Goal: Task Accomplishment & Management: Complete application form

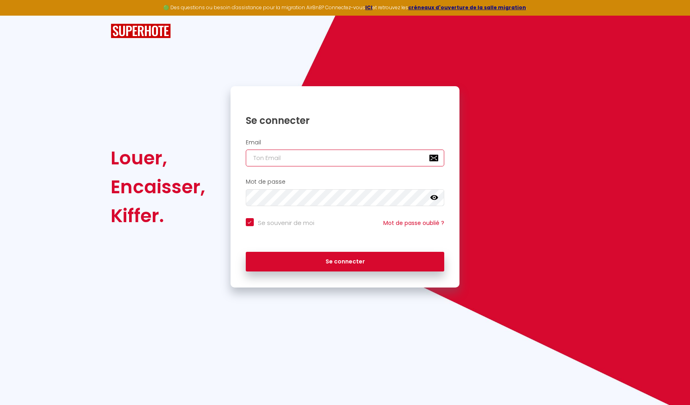
click at [283, 155] on input "email" at bounding box center [345, 158] width 199 height 17
type input "[EMAIL_ADDRESS][DOMAIN_NAME]"
checkbox input "true"
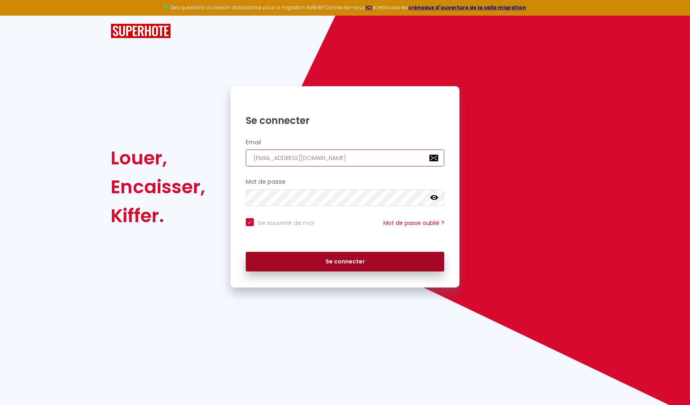
type input "[EMAIL_ADDRESS][DOMAIN_NAME]"
click at [322, 263] on button "Se connecter" at bounding box center [345, 262] width 199 height 20
checkbox input "true"
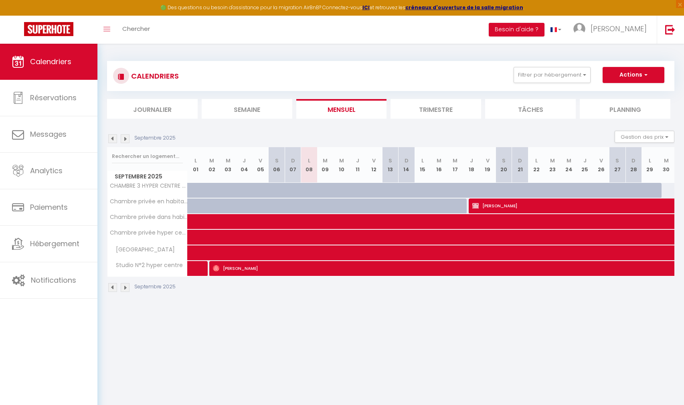
click at [126, 139] on img at bounding box center [125, 138] width 9 height 9
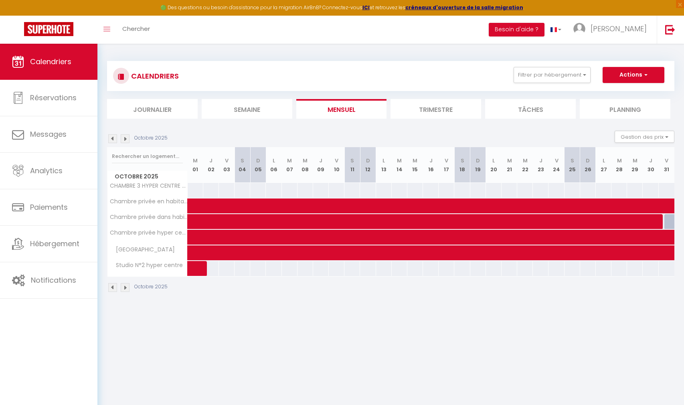
click at [200, 192] on div at bounding box center [195, 190] width 16 height 15
type input "Mer 01 Octobre 2025"
type input "Jeu 02 Octobre 2025"
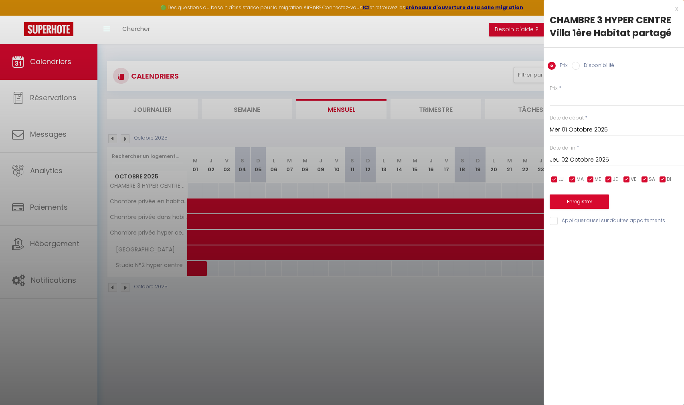
click at [112, 139] on div at bounding box center [342, 202] width 684 height 405
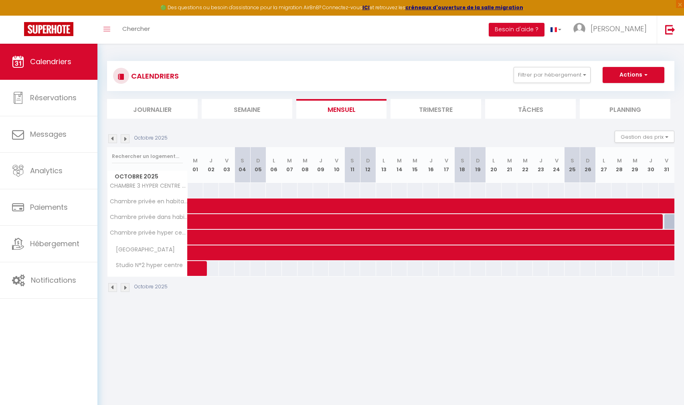
click at [112, 139] on img at bounding box center [112, 138] width 9 height 9
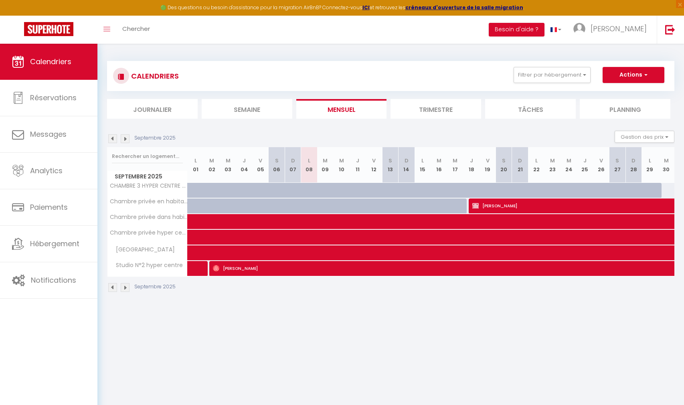
click at [127, 139] on img at bounding box center [125, 138] width 9 height 9
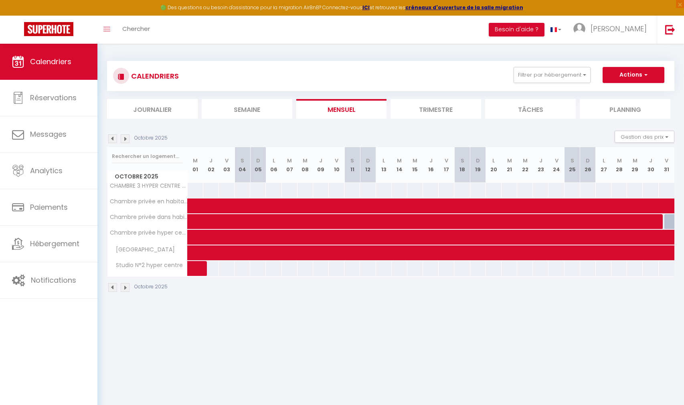
click at [194, 193] on div at bounding box center [195, 190] width 16 height 15
select select "1"
type input "Mer 01 Octobre 2025"
type input "Jeu 02 Octobre 2025"
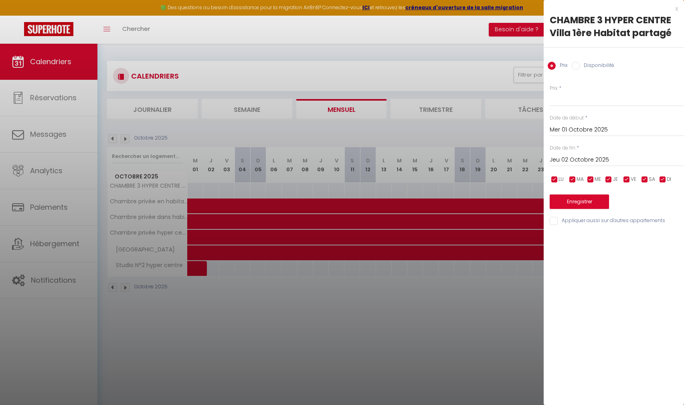
click at [586, 67] on label "Disponibilité" at bounding box center [597, 66] width 34 height 9
click at [580, 67] on input "Disponibilité" at bounding box center [576, 66] width 8 height 8
radio input "true"
radio input "false"
select select "0"
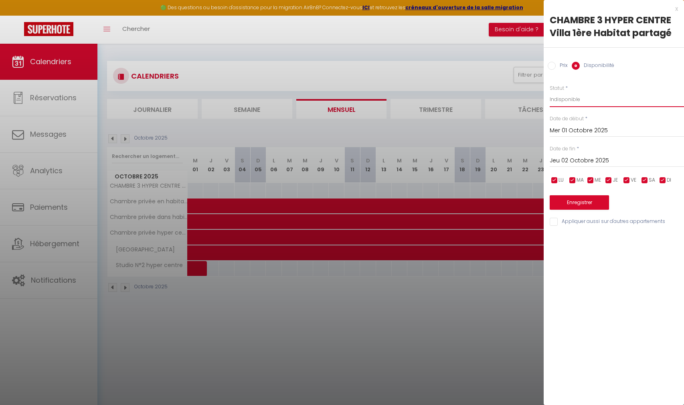
click option "Indisponible" at bounding box center [0, 0] width 0 height 0
click at [600, 162] on input "Jeu 02 Octobre 2025" at bounding box center [617, 161] width 134 height 10
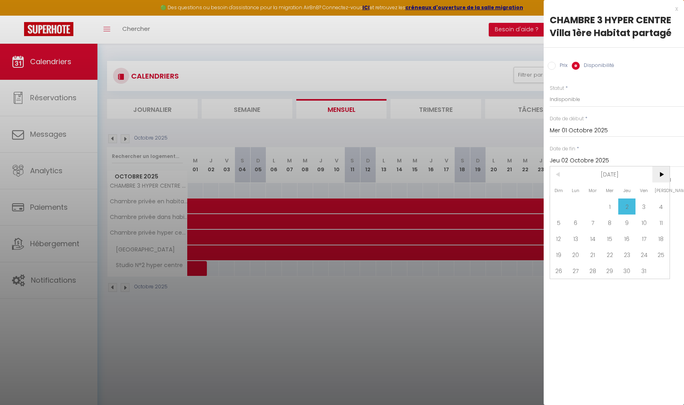
click at [663, 174] on span ">" at bounding box center [660, 174] width 17 height 16
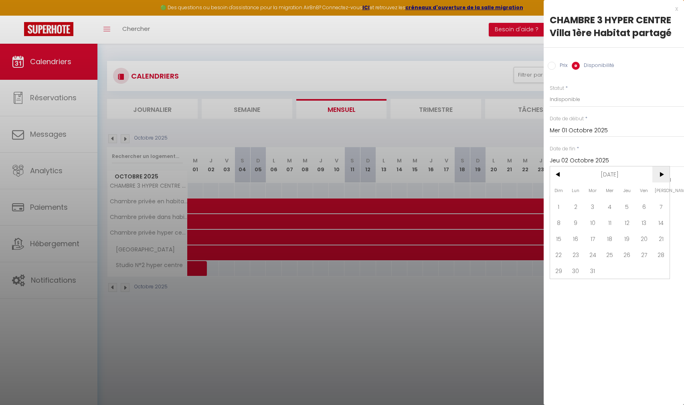
click at [663, 174] on span ">" at bounding box center [660, 174] width 17 height 16
click at [586, 274] on span "30" at bounding box center [592, 271] width 17 height 16
type input "[DATE] Juin 2026"
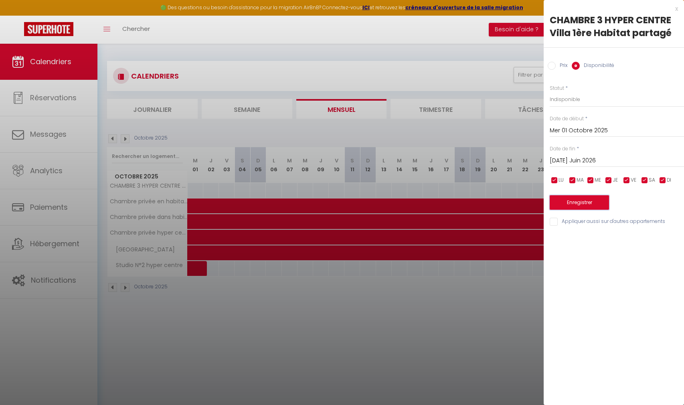
click at [593, 210] on button "Enregistrer" at bounding box center [579, 202] width 59 height 14
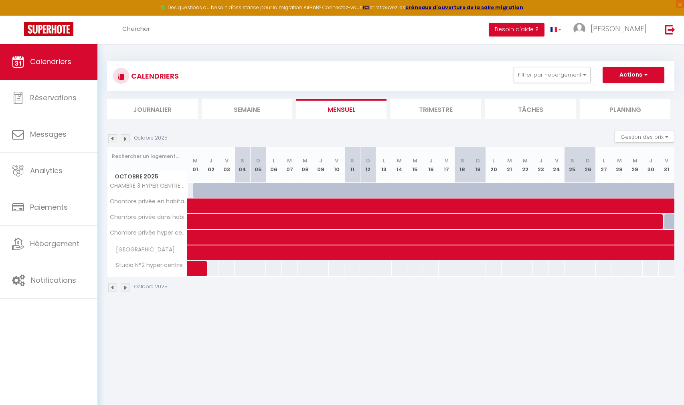
click at [110, 138] on img at bounding box center [112, 138] width 9 height 9
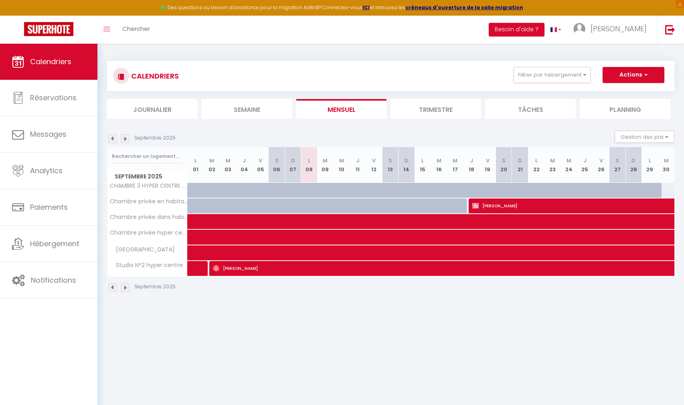
click at [648, 192] on div at bounding box center [655, 194] width 16 height 15
select select "1"
type input "Lun 29 Septembre 2025"
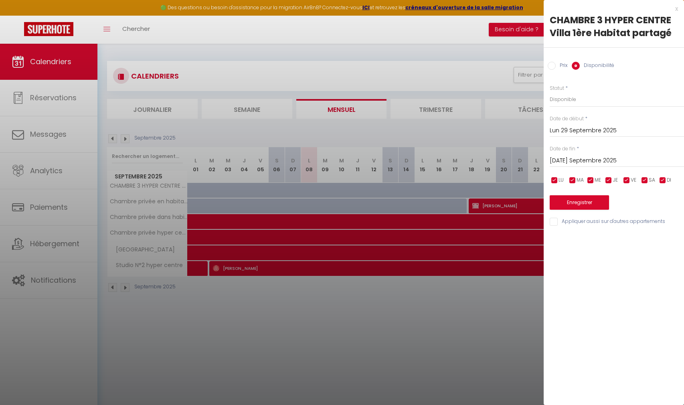
click at [577, 162] on input "[DATE] Septembre 2025" at bounding box center [617, 161] width 134 height 10
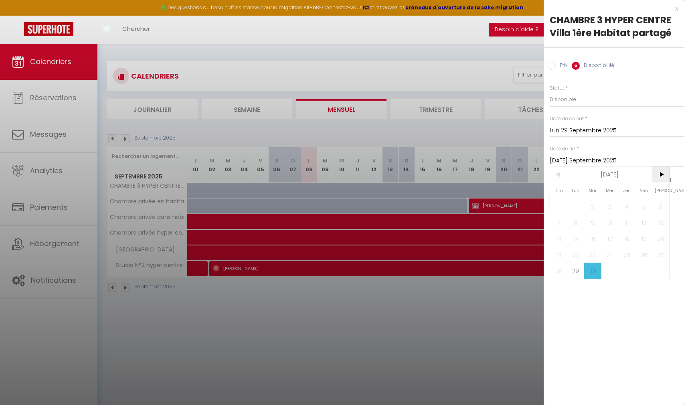
click at [661, 178] on span ">" at bounding box center [660, 174] width 17 height 16
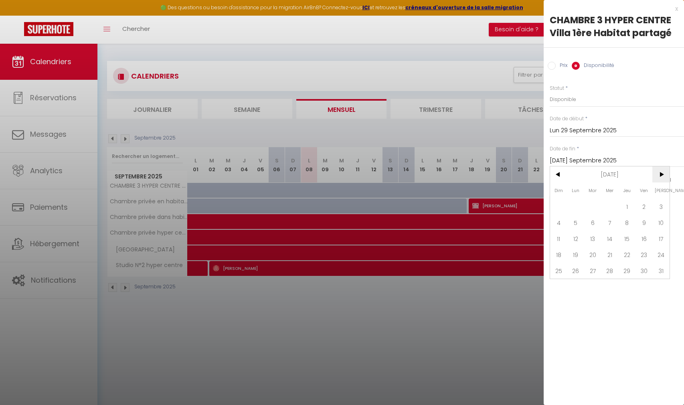
click at [661, 178] on span ">" at bounding box center [660, 174] width 17 height 16
click at [592, 271] on span "30" at bounding box center [592, 271] width 17 height 16
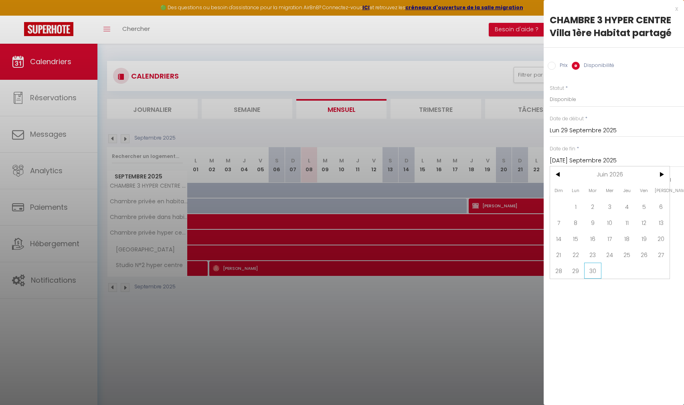
type input "[DATE] Juin 2026"
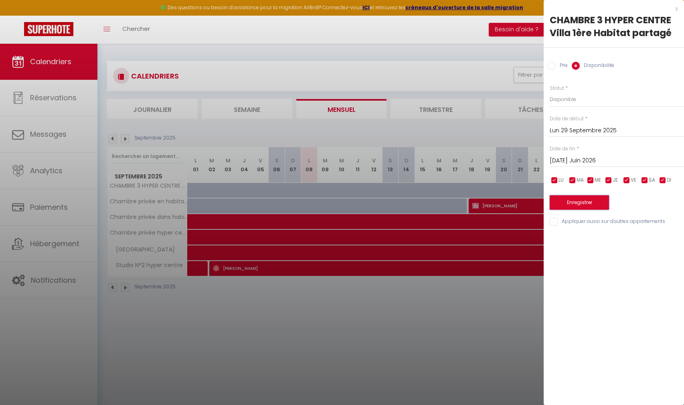
click at [595, 200] on button "Enregistrer" at bounding box center [579, 202] width 59 height 14
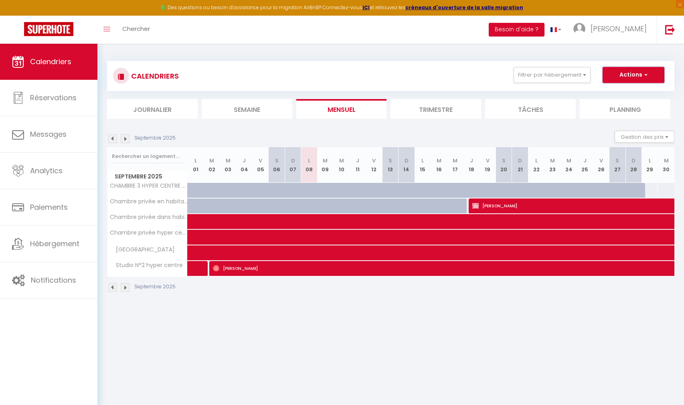
click at [639, 74] on button "Actions" at bounding box center [633, 75] width 62 height 16
click at [633, 94] on link "Nouvelle réservation" at bounding box center [625, 93] width 70 height 12
select select
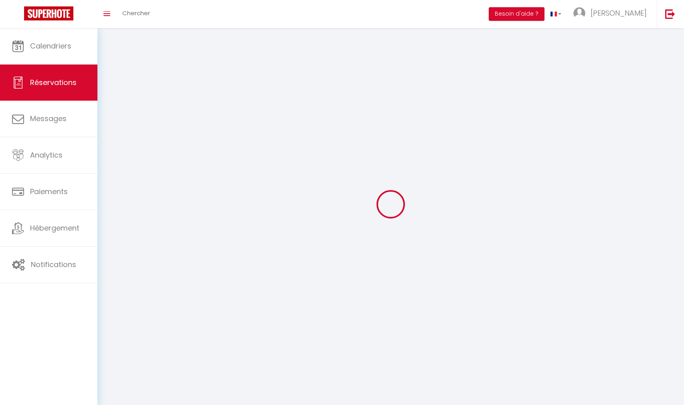
select select
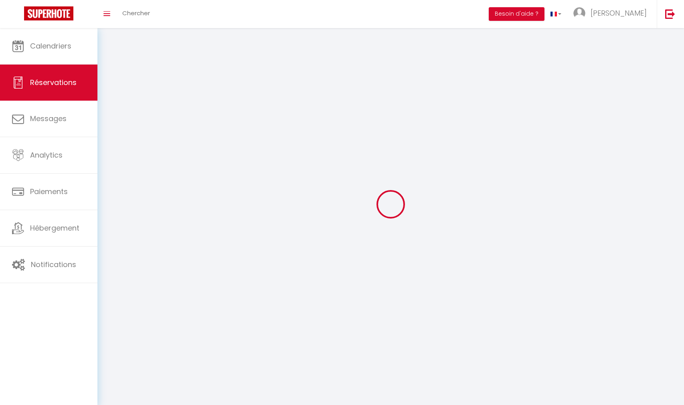
select select
checkbox input "false"
select select
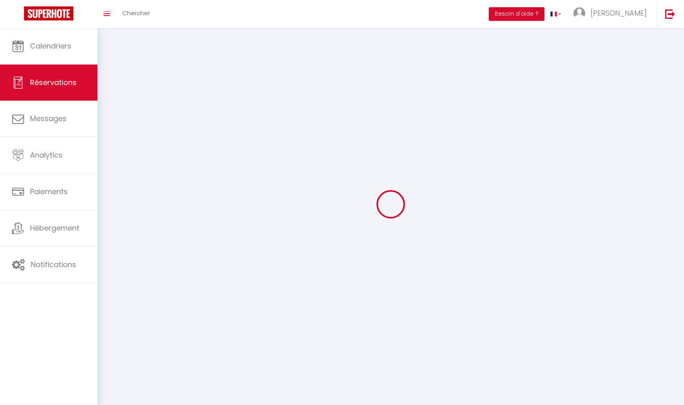
select select
checkbox input "false"
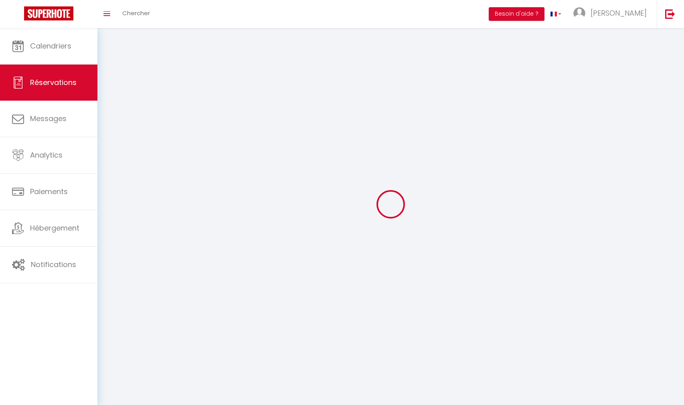
select select
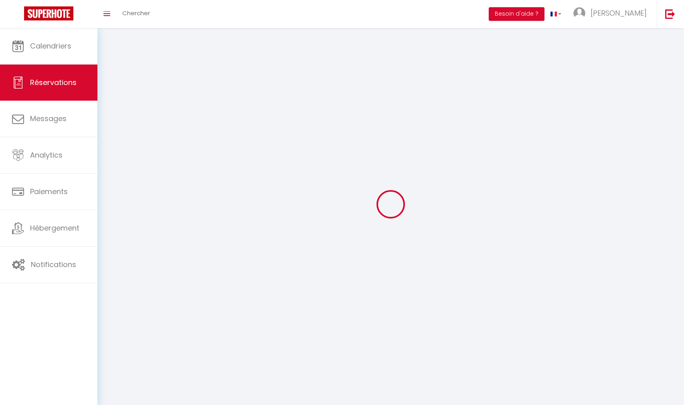
checkbox input "false"
select select
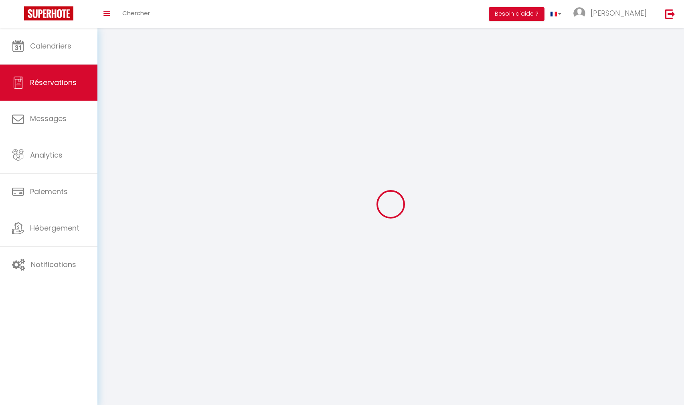
select select
checkbox input "false"
select select
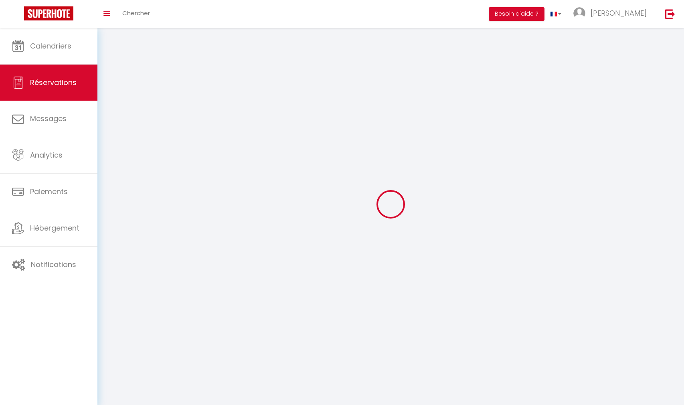
checkbox input "false"
select select
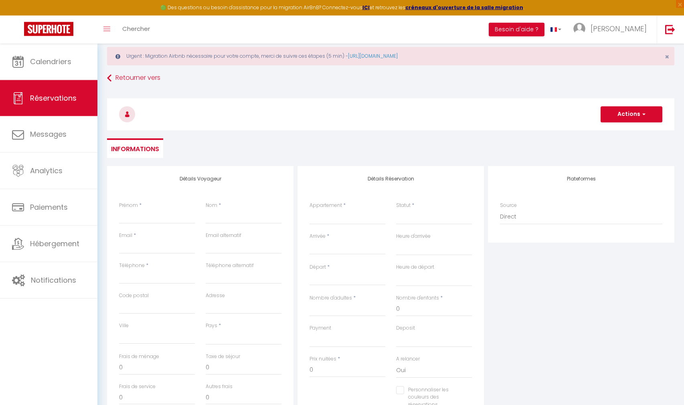
scroll to position [19, 0]
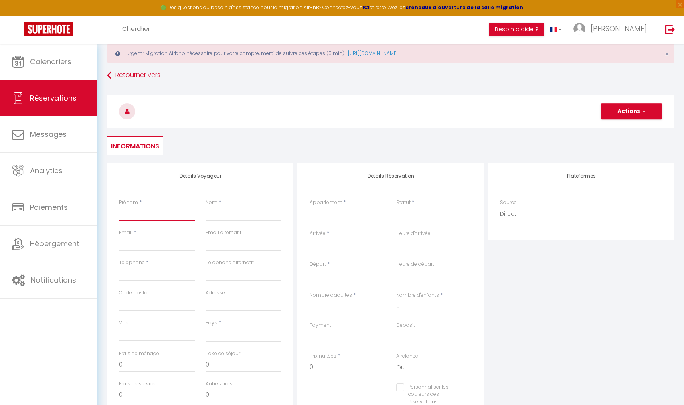
click at [143, 219] on input "Prénom" at bounding box center [157, 213] width 76 height 14
type input "A"
select select
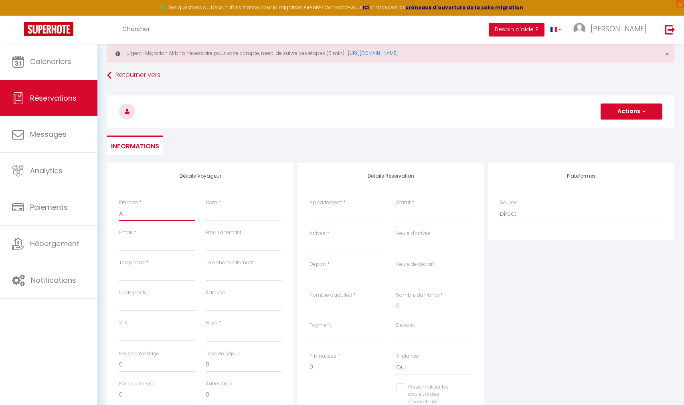
select select
checkbox input "false"
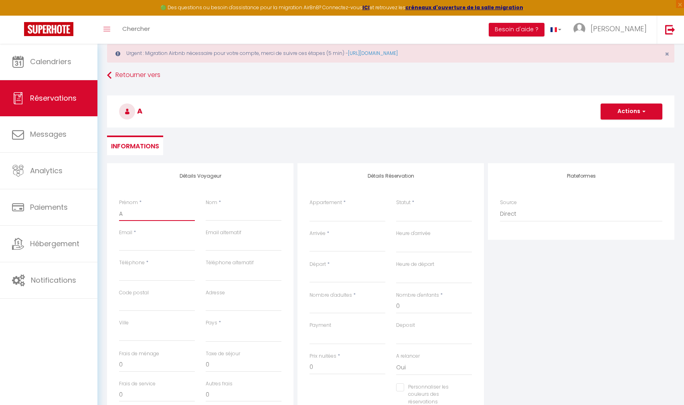
type input "AK"
select select
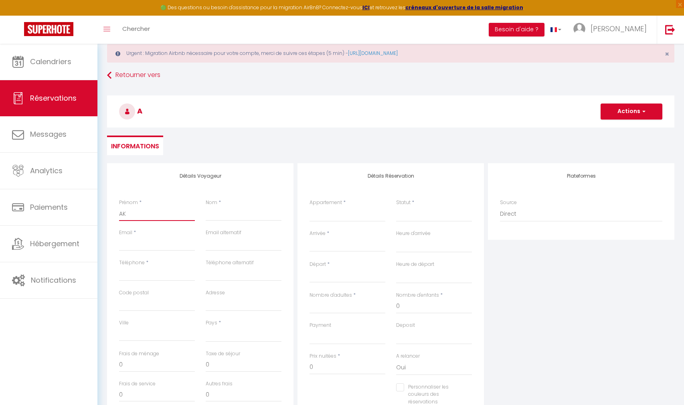
select select
checkbox input "false"
type input "AKI"
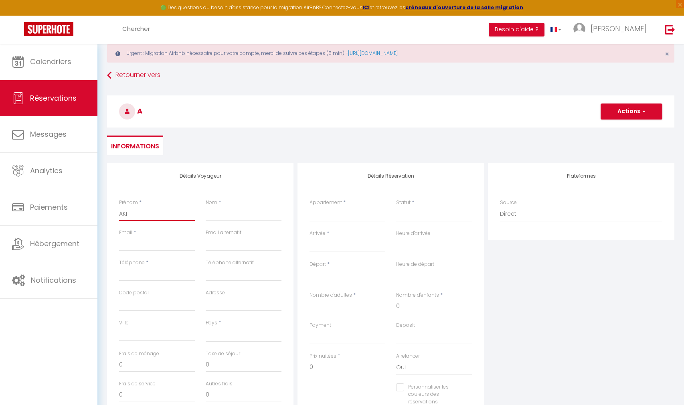
select select
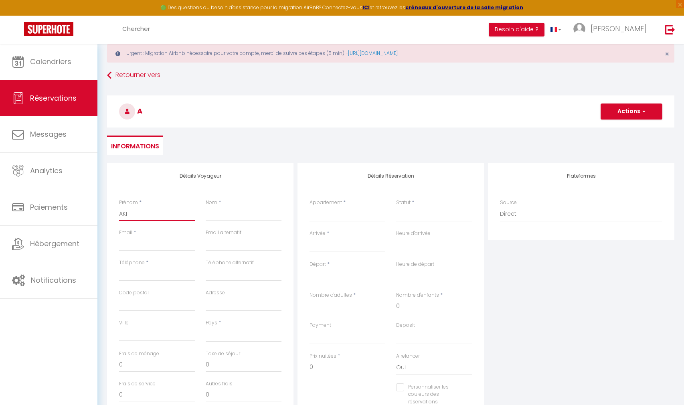
select select
checkbox input "false"
type input "AKIV"
select select
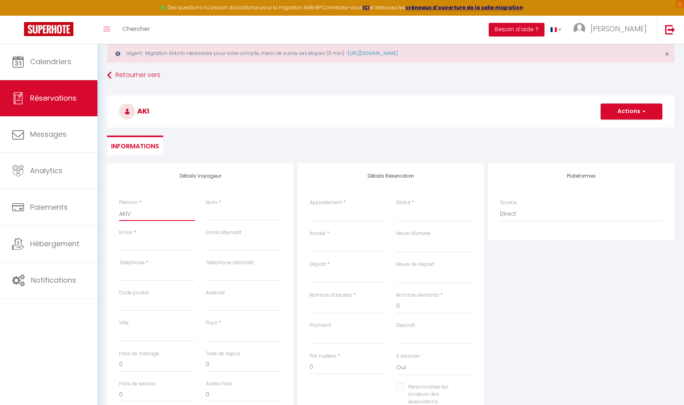
select select
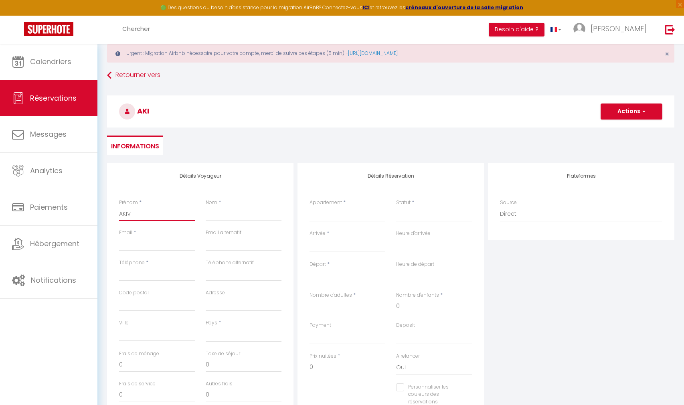
select select
checkbox input "false"
type input "AKIV"
type input "B"
select select
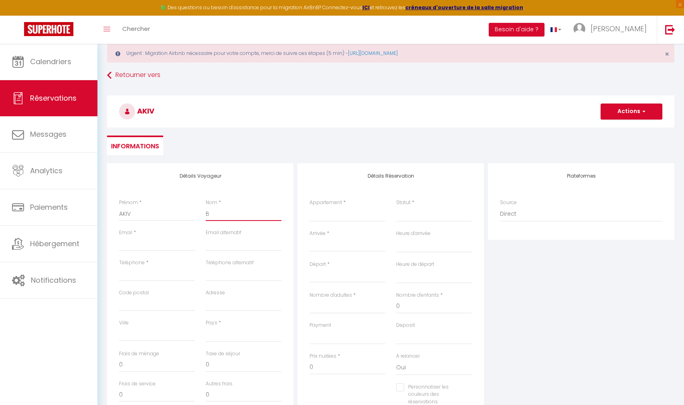
select select
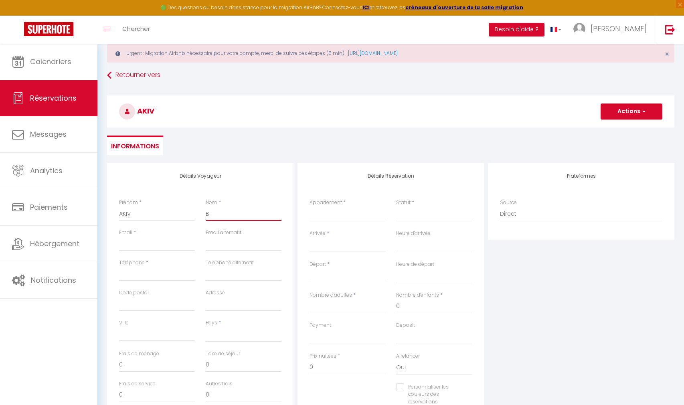
select select
checkbox input "false"
type input "BA"
select select
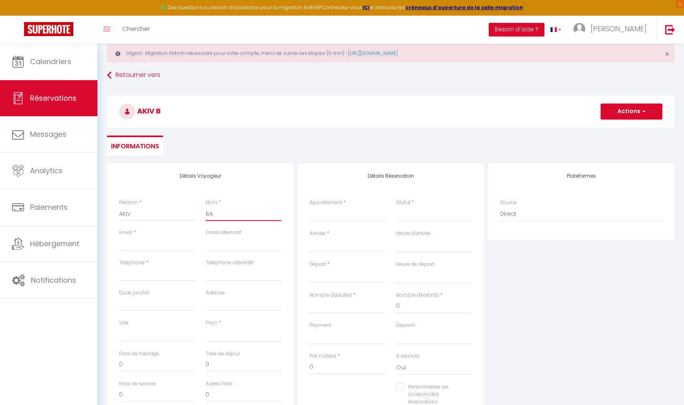
select select
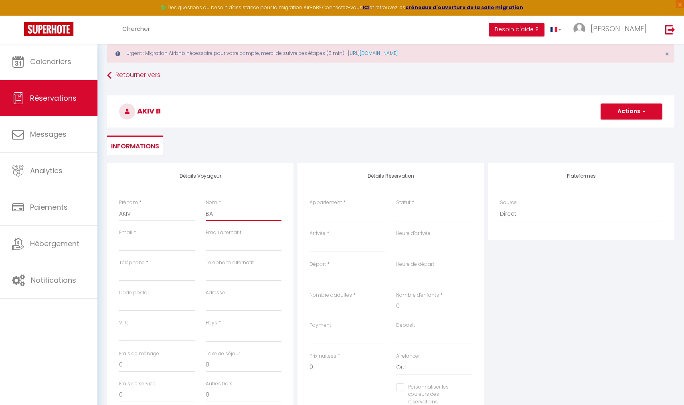
checkbox input "false"
type input "BAI"
select select
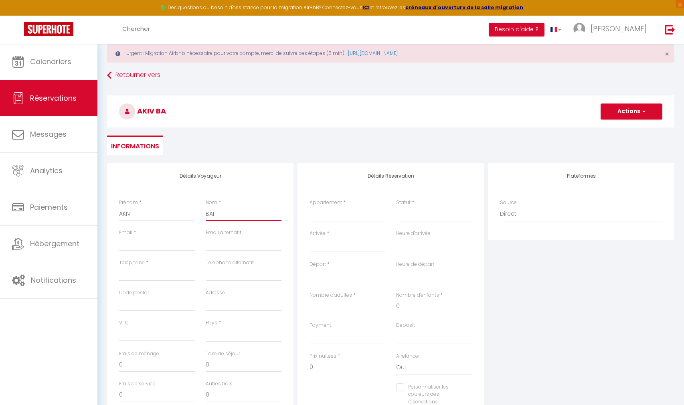
select select
checkbox input "false"
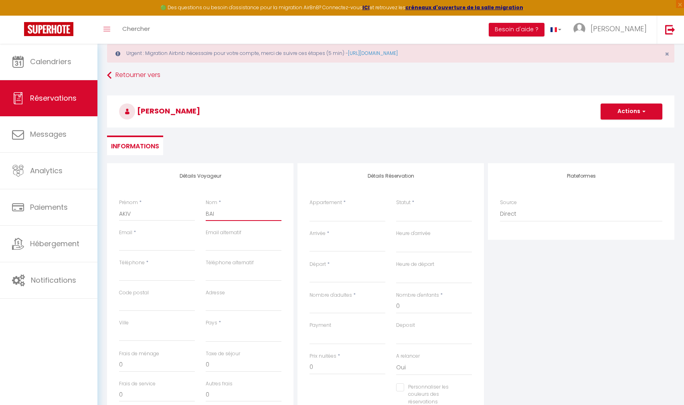
type input "[PERSON_NAME]"
select select
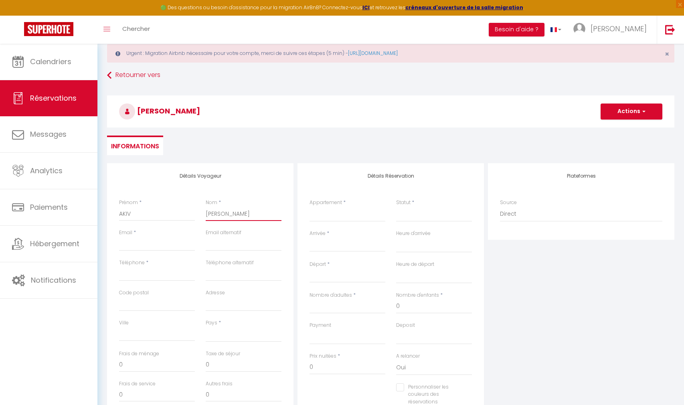
select select
checkbox input "false"
type input "BAIRA"
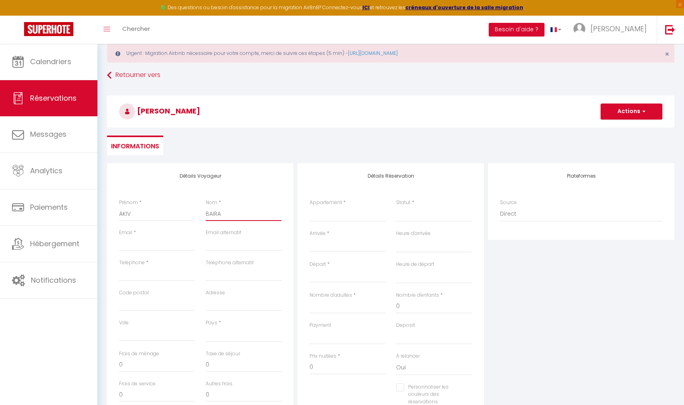
select select
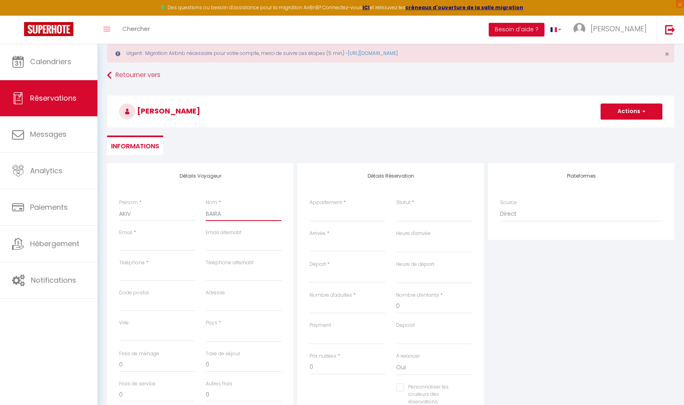
select select
checkbox input "false"
type input "BAIRAM"
select select
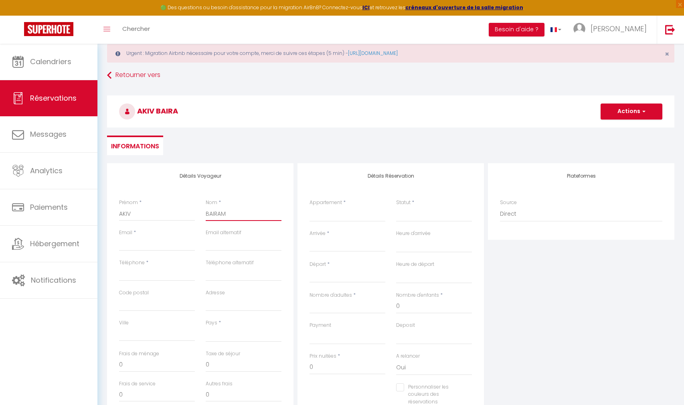
select select
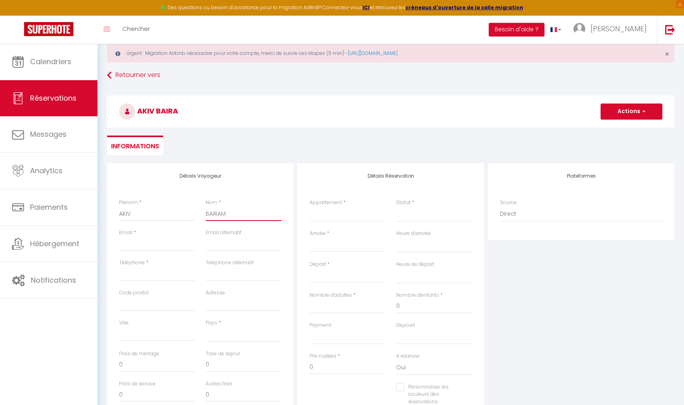
select select
checkbox input "false"
type input "BAIRAMO"
select select
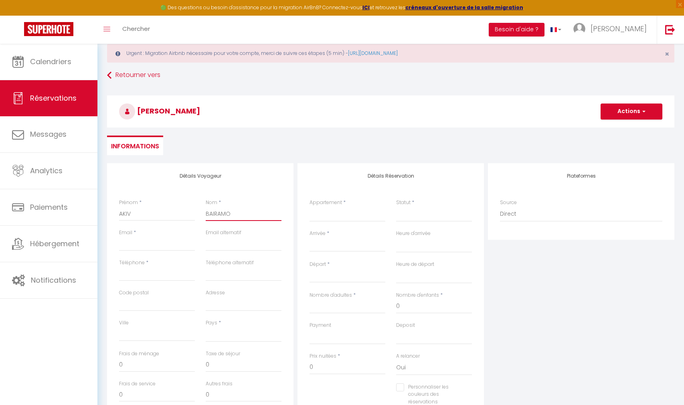
select select
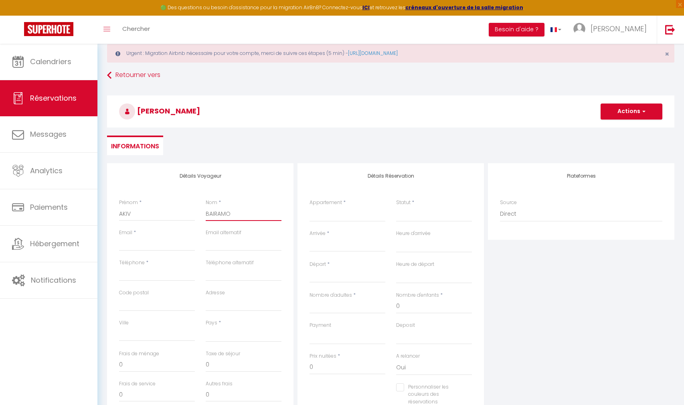
checkbox input "false"
type input "BAIRAMOV"
select select
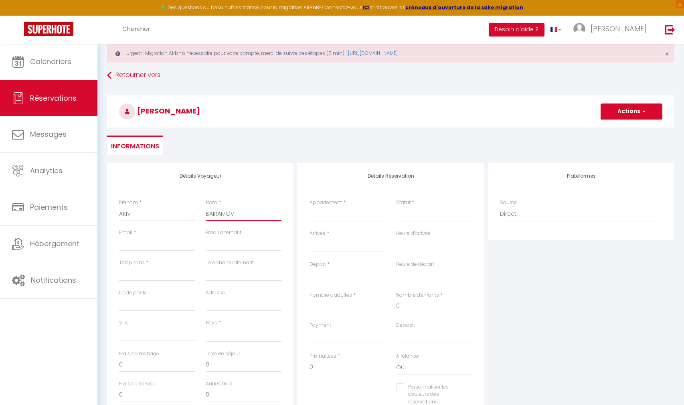
select select
checkbox input "false"
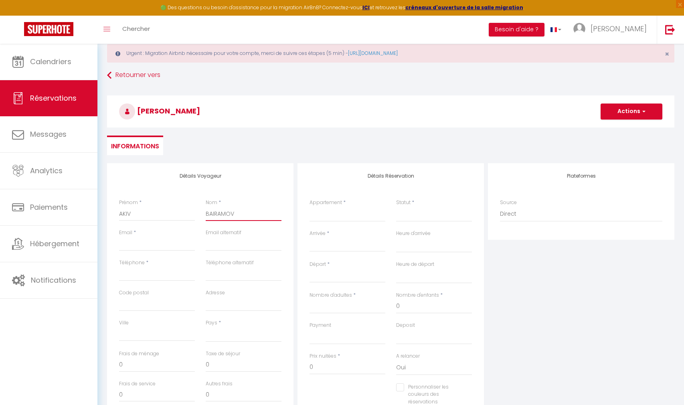
type input "BAIRAMOV"
click at [145, 238] on input "Email client" at bounding box center [157, 243] width 76 height 14
type input "a"
select select
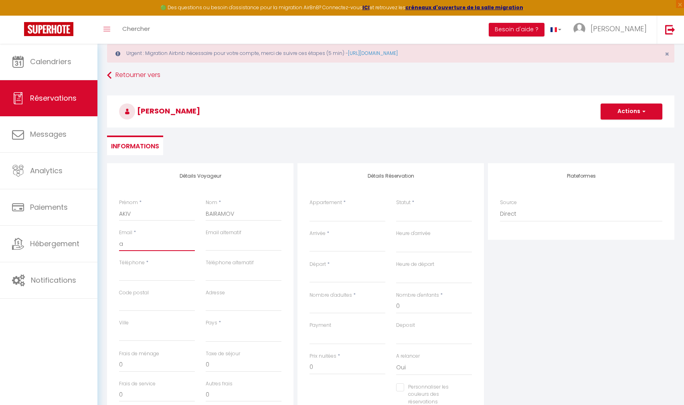
select select
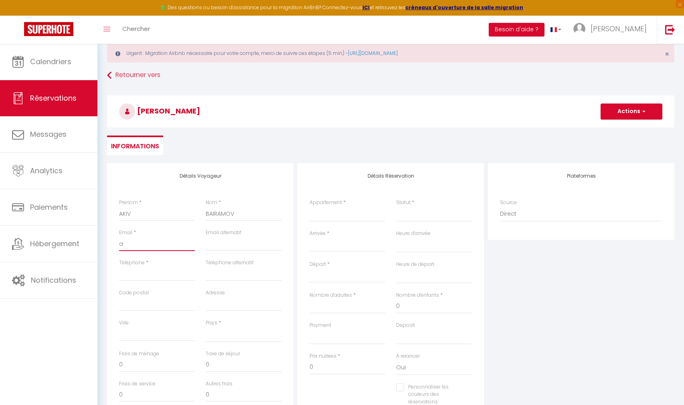
checkbox input "false"
type input "ak"
select select
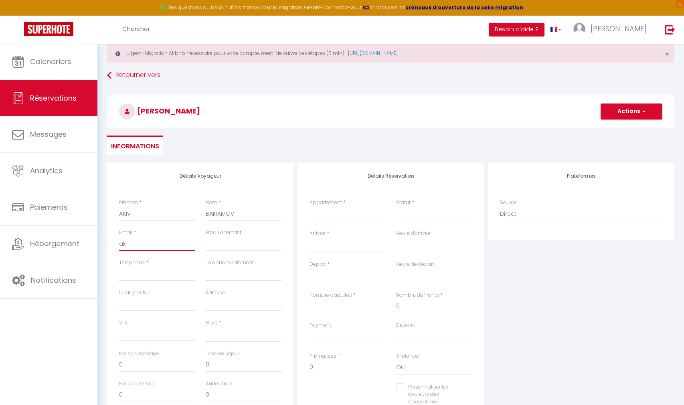
select select
checkbox input "false"
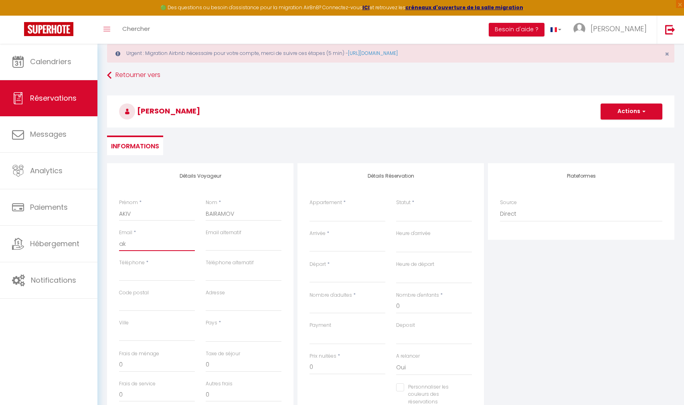
type input "aki"
select select
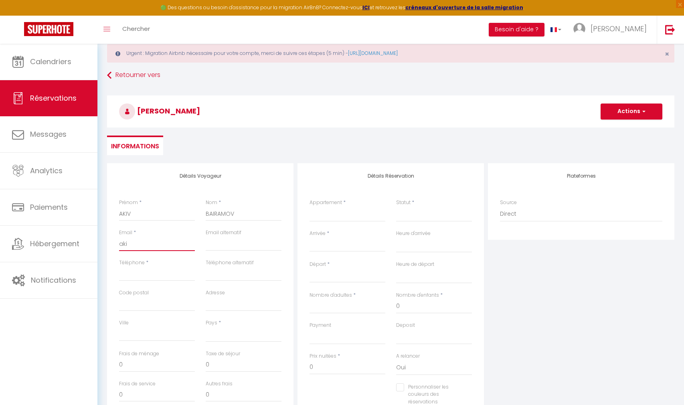
select select
checkbox input "false"
type input "akif"
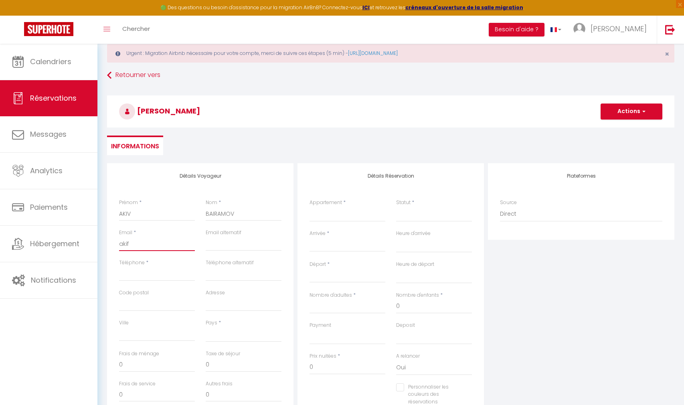
select select
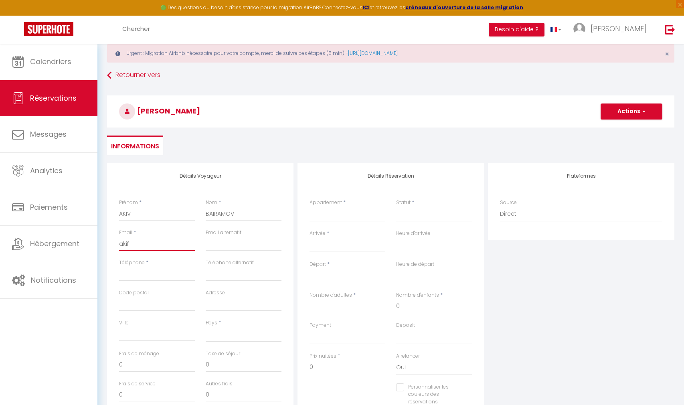
select select
checkbox input "false"
click at [135, 269] on input "Téléphone" at bounding box center [157, 274] width 76 height 14
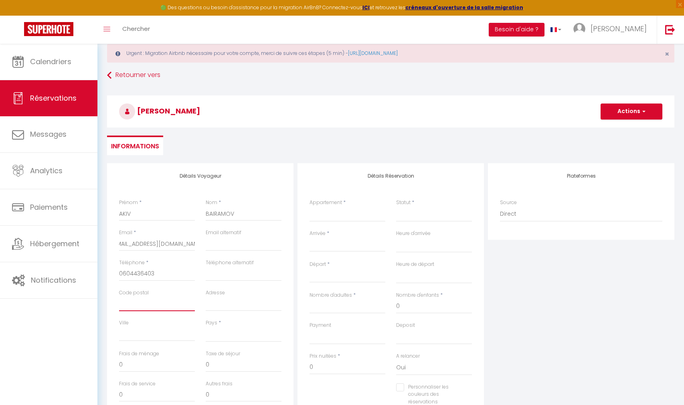
click at [178, 306] on input "Code postal" at bounding box center [157, 304] width 76 height 14
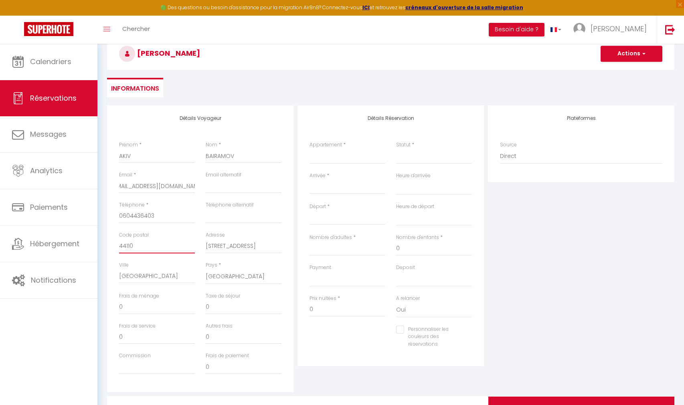
scroll to position [120, 0]
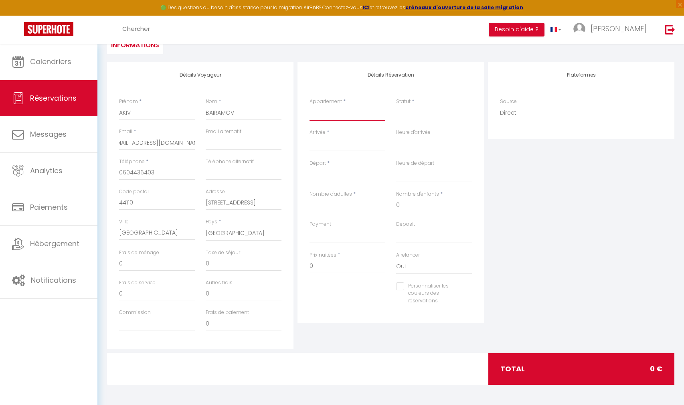
click at [309, 105] on select "CHAMBRE 3 HYPER CENTRE Villa 1ère Habitat partagé Chambre privée en habitat par…" at bounding box center [347, 112] width 76 height 15
click option "CHAMBRE 3 HYPER CENTRE Villa 1ère Habitat partagé" at bounding box center [0, 0] width 0 height 0
click at [428, 113] on select "Confirmé Non Confirmé [PERSON_NAME] par le voyageur No Show Request" at bounding box center [434, 112] width 76 height 15
click option "Confirmé" at bounding box center [0, 0] width 0 height 0
click at [323, 144] on input "Arrivée" at bounding box center [347, 144] width 76 height 10
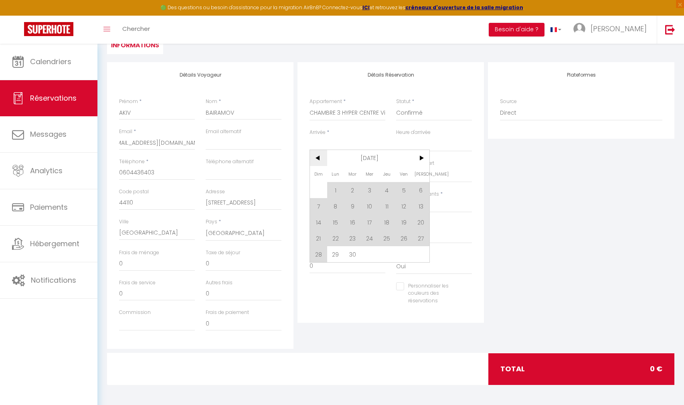
click at [320, 161] on span "<" at bounding box center [318, 158] width 17 height 16
click at [321, 161] on span "<" at bounding box center [318, 158] width 17 height 16
click at [347, 190] on span "1" at bounding box center [352, 190] width 17 height 16
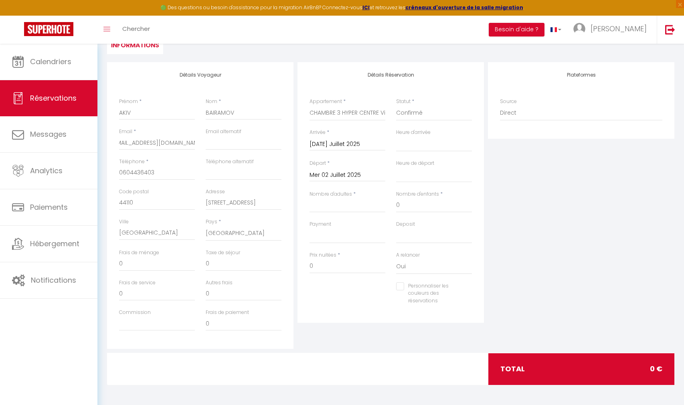
click at [318, 143] on input "[DATE] Juillet 2025" at bounding box center [347, 144] width 76 height 10
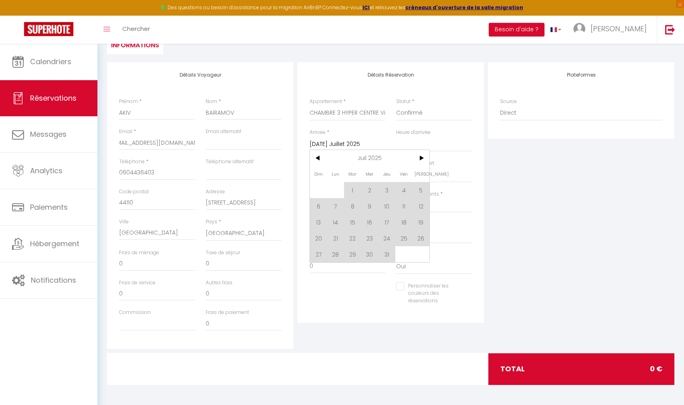
click at [319, 160] on span "<" at bounding box center [318, 158] width 17 height 16
click at [323, 190] on span "1" at bounding box center [318, 190] width 17 height 16
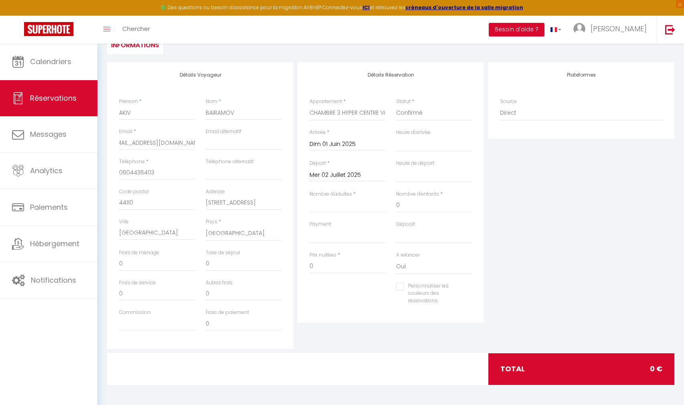
click at [342, 178] on input "Mer 02 Juillet 2025" at bounding box center [347, 175] width 76 height 10
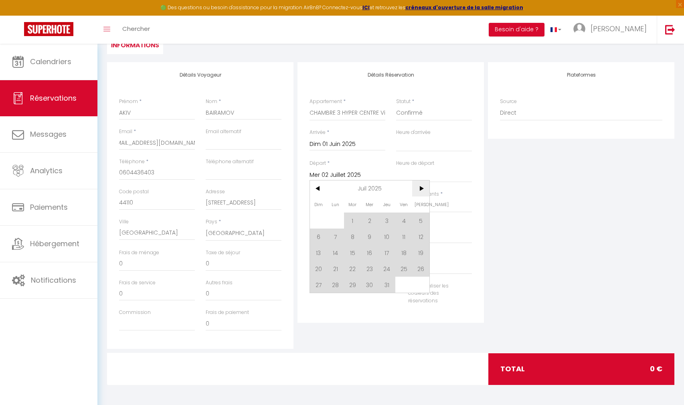
click at [417, 190] on span ">" at bounding box center [420, 188] width 17 height 16
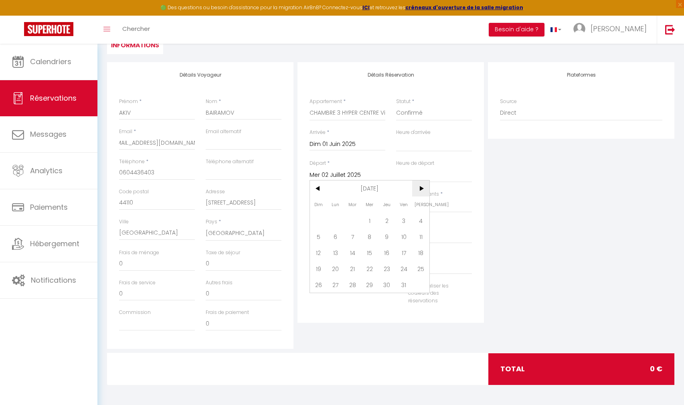
click at [417, 190] on span ">" at bounding box center [420, 188] width 17 height 16
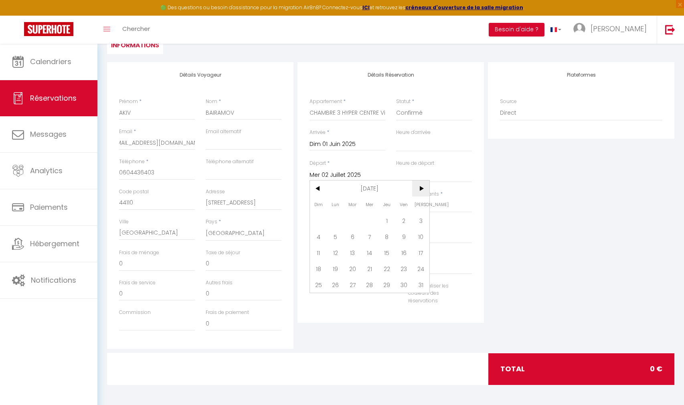
click at [417, 190] on span ">" at bounding box center [420, 188] width 17 height 16
click at [349, 285] on span "30" at bounding box center [352, 285] width 17 height 16
click at [346, 267] on input "0" at bounding box center [347, 266] width 76 height 14
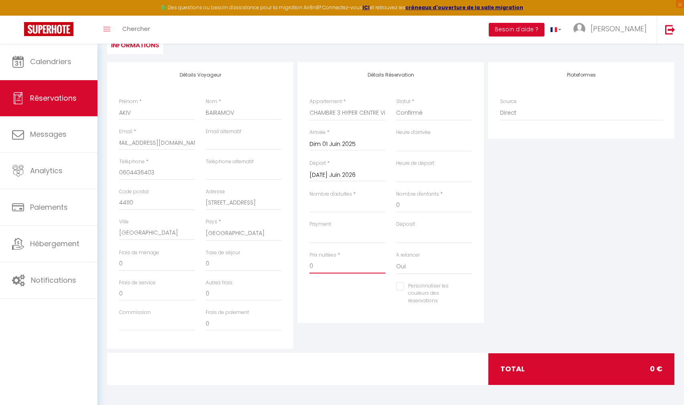
drag, startPoint x: 346, startPoint y: 267, endPoint x: 292, endPoint y: 263, distance: 54.3
click at [309, 263] on input "0" at bounding box center [347, 266] width 76 height 14
click at [366, 297] on div "Personnaliser les couleurs des réservations #D7092E" at bounding box center [390, 297] width 173 height 31
click option "Direct" at bounding box center [0, 0] width 0 height 0
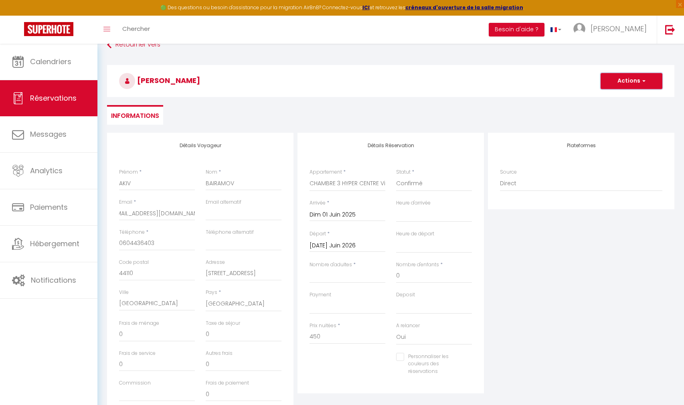
click at [625, 81] on button "Actions" at bounding box center [631, 81] width 62 height 16
click at [624, 95] on link "Enregistrer" at bounding box center [623, 98] width 63 height 10
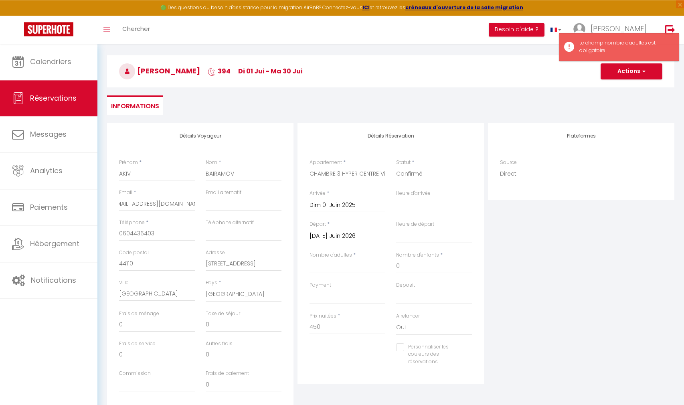
scroll to position [101, 0]
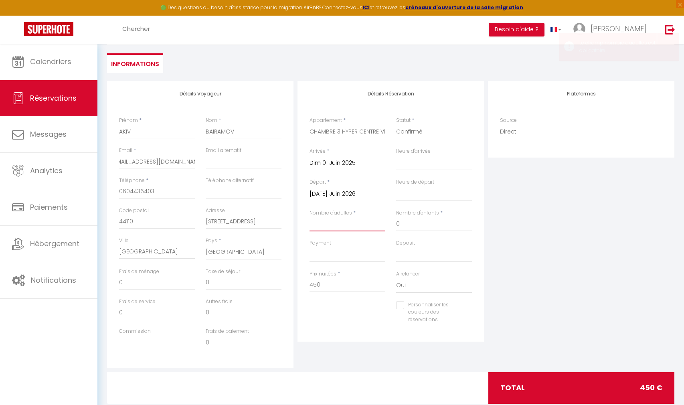
click at [349, 226] on input "Nombre d'adultes" at bounding box center [347, 224] width 76 height 14
drag, startPoint x: 334, startPoint y: 283, endPoint x: 297, endPoint y: 285, distance: 37.7
click at [309, 285] on input "0" at bounding box center [347, 285] width 76 height 14
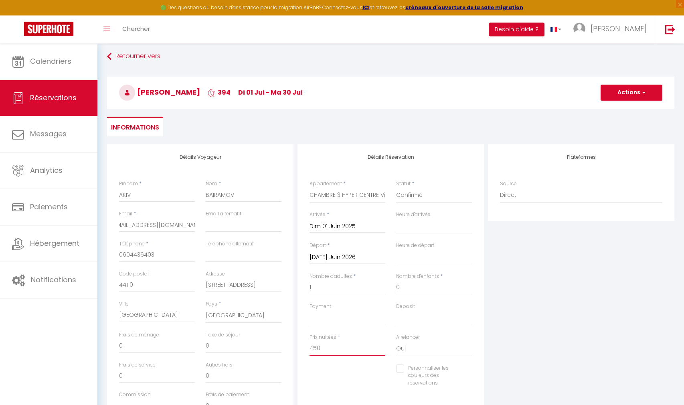
scroll to position [37, 0]
click at [619, 99] on button "Actions" at bounding box center [631, 93] width 62 height 16
click at [618, 113] on link "Enregistrer" at bounding box center [623, 111] width 63 height 10
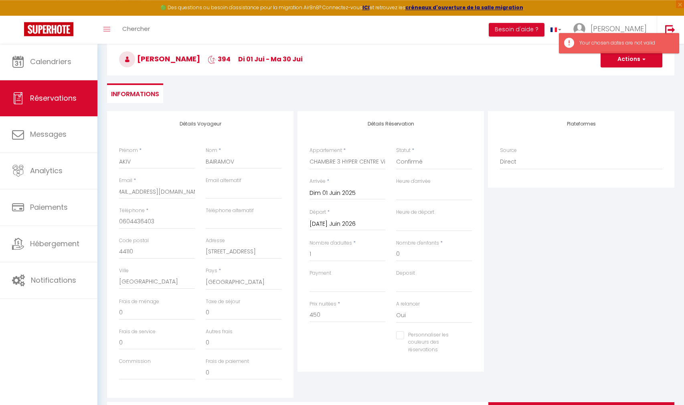
scroll to position [114, 0]
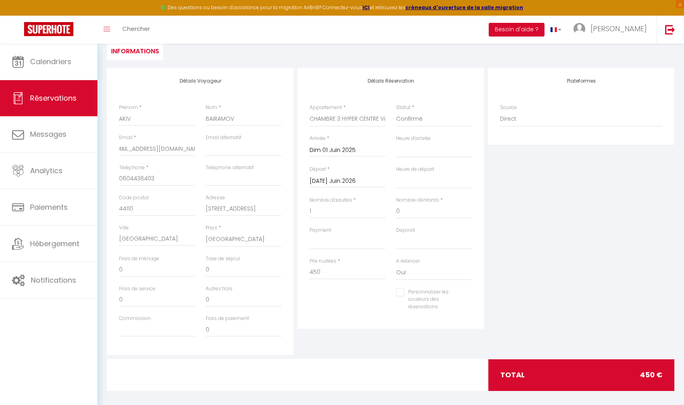
click at [336, 151] on input "Dim 01 Juin 2025" at bounding box center [347, 150] width 76 height 10
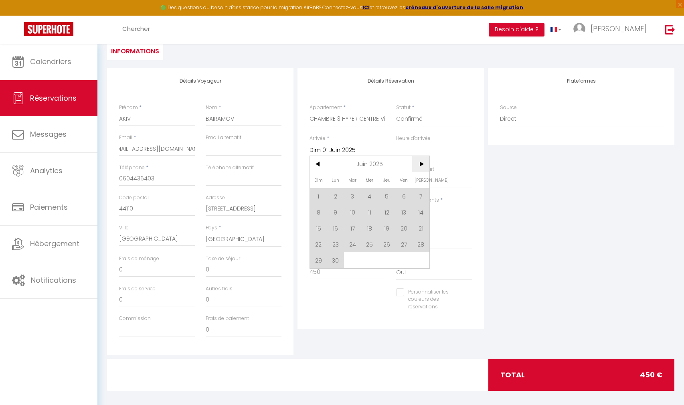
click at [422, 164] on span ">" at bounding box center [420, 164] width 17 height 16
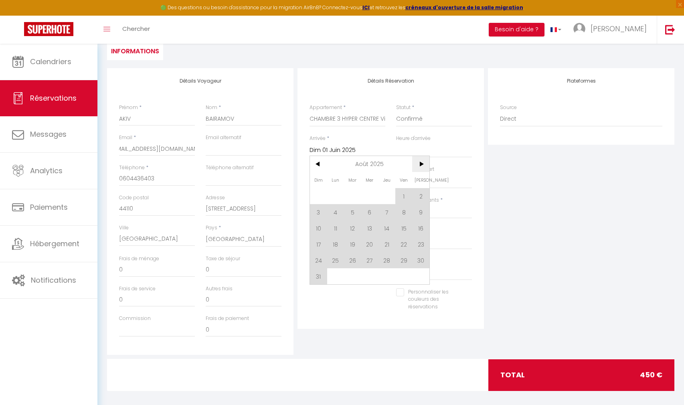
click at [422, 164] on span ">" at bounding box center [420, 164] width 17 height 16
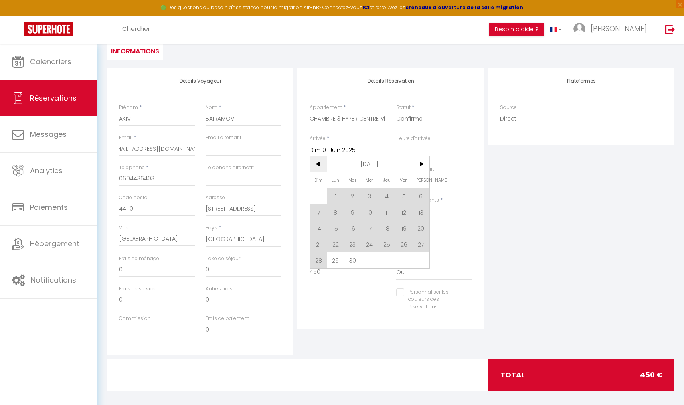
click at [321, 166] on span "<" at bounding box center [318, 164] width 17 height 16
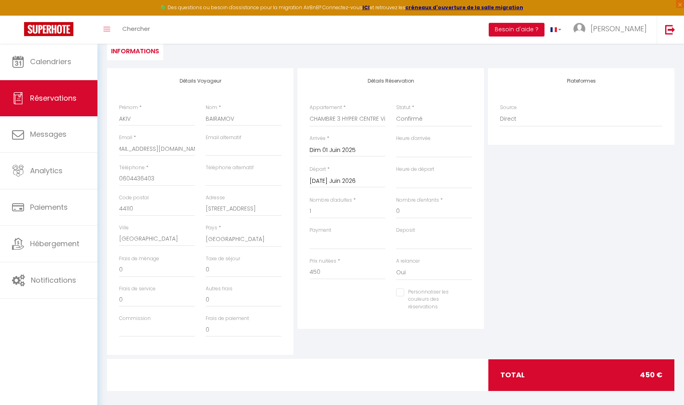
click at [479, 201] on div "Détails Réservation Appartement * CHAMBRE 3 HYPER CENTRE Villa 1ère Habitat par…" at bounding box center [390, 198] width 186 height 261
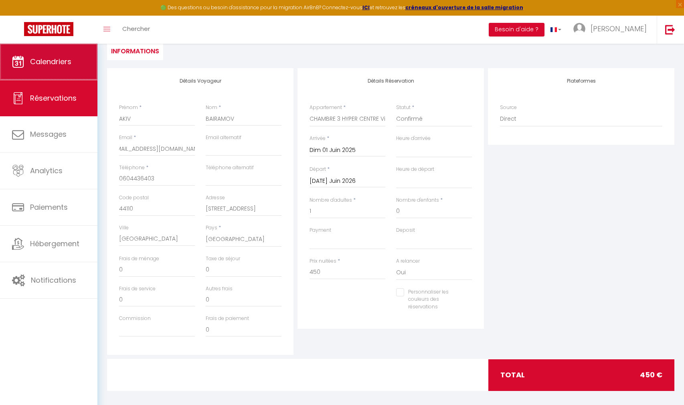
click at [52, 53] on link "Calendriers" at bounding box center [48, 62] width 97 height 36
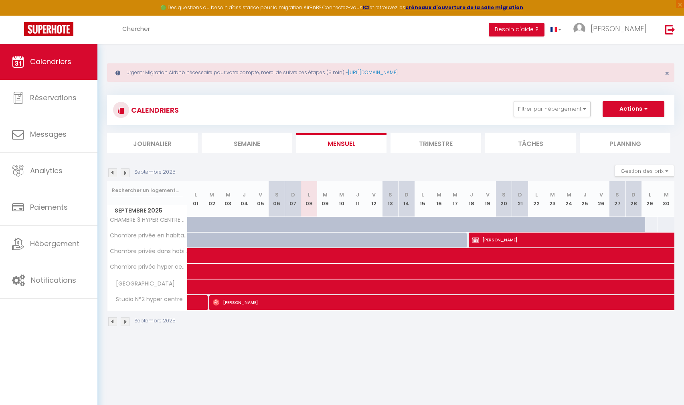
click at [197, 224] on div at bounding box center [201, 228] width 16 height 15
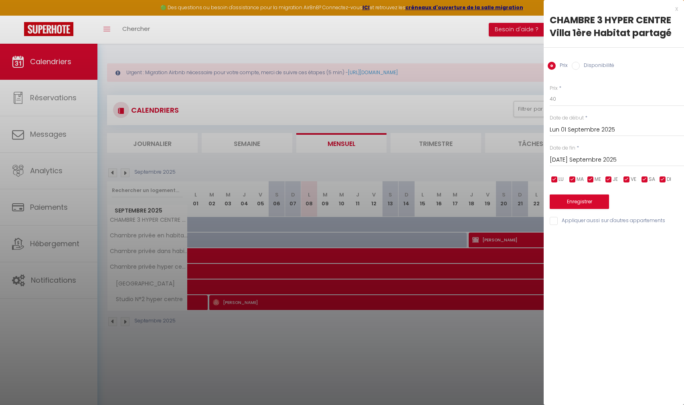
click at [570, 129] on input "Lun 01 Septembre 2025" at bounding box center [617, 130] width 134 height 10
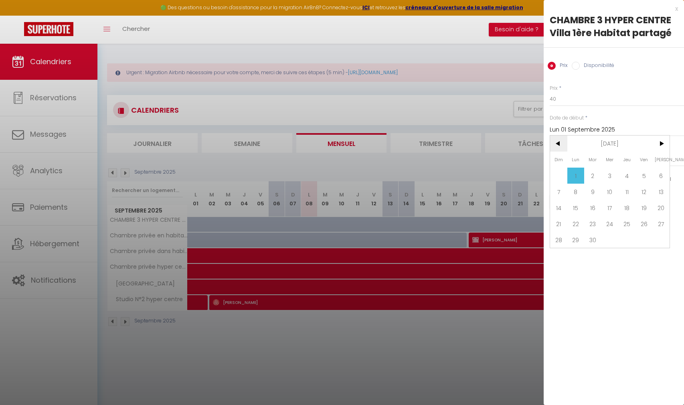
click at [558, 145] on span "<" at bounding box center [558, 143] width 17 height 16
click at [555, 178] on span "1" at bounding box center [558, 176] width 17 height 16
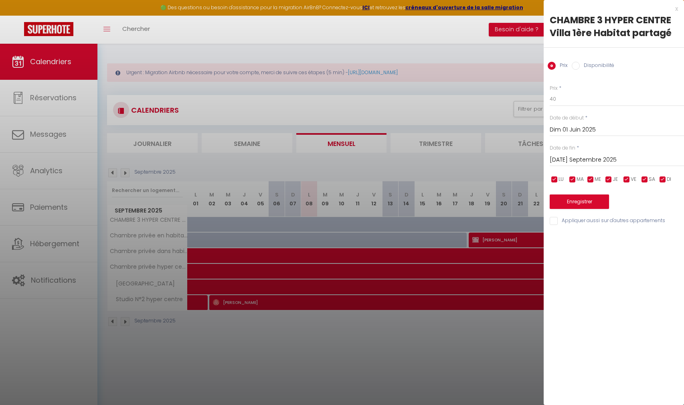
click at [577, 64] on input "Disponibilité" at bounding box center [576, 66] width 8 height 8
click at [575, 161] on input "[DATE] Septembre 2025" at bounding box center [617, 161] width 134 height 10
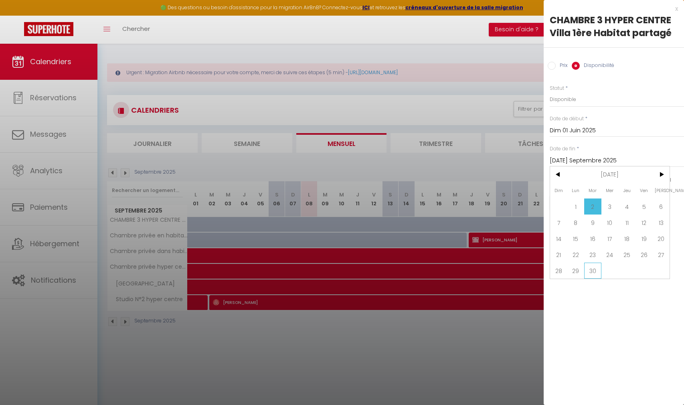
click at [593, 272] on span "30" at bounding box center [592, 271] width 17 height 16
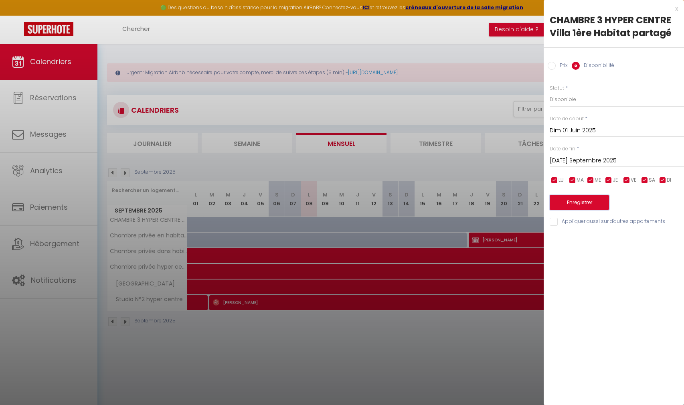
click at [587, 203] on button "Enregistrer" at bounding box center [579, 202] width 59 height 14
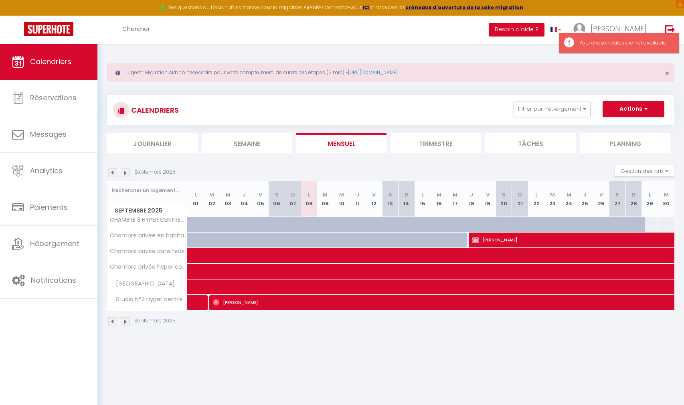
click at [398, 228] on div at bounding box center [406, 224] width 16 height 15
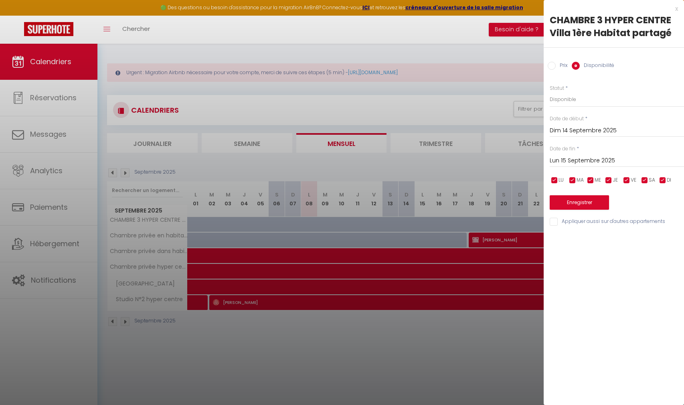
click at [580, 129] on input "Dim 14 Septembre 2025" at bounding box center [617, 130] width 134 height 10
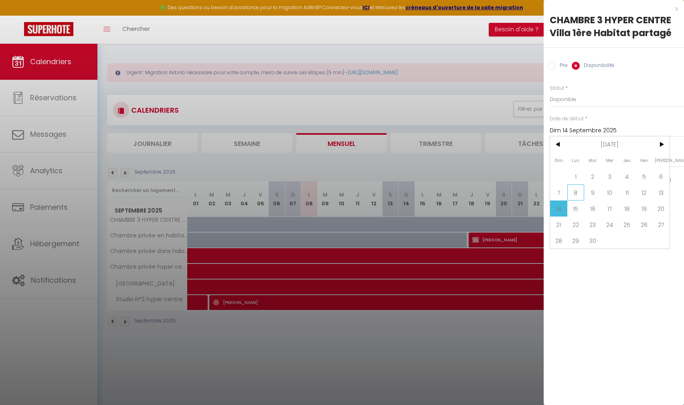
click at [572, 193] on span "8" at bounding box center [575, 192] width 17 height 16
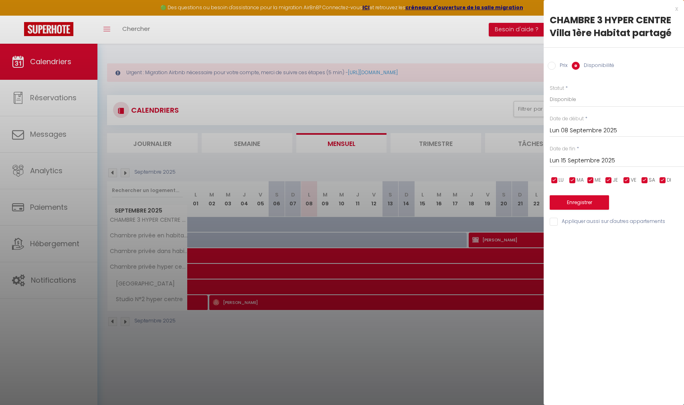
click at [571, 159] on input "Lun 15 Septembre 2025" at bounding box center [617, 161] width 134 height 10
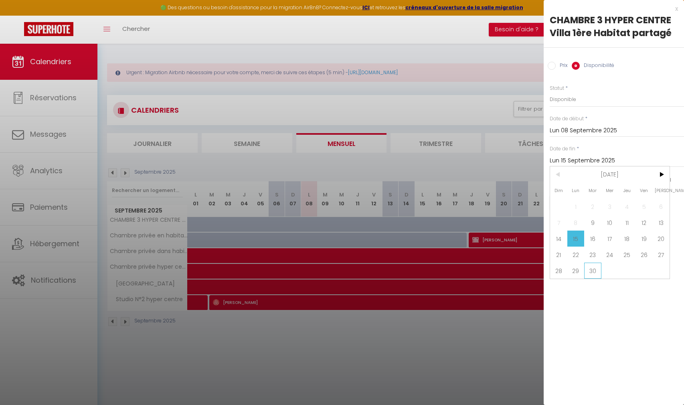
click at [594, 271] on span "30" at bounding box center [592, 271] width 17 height 16
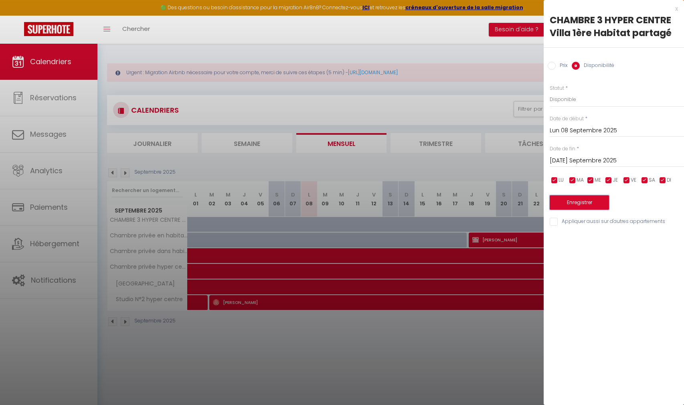
click at [579, 206] on button "Enregistrer" at bounding box center [579, 202] width 59 height 14
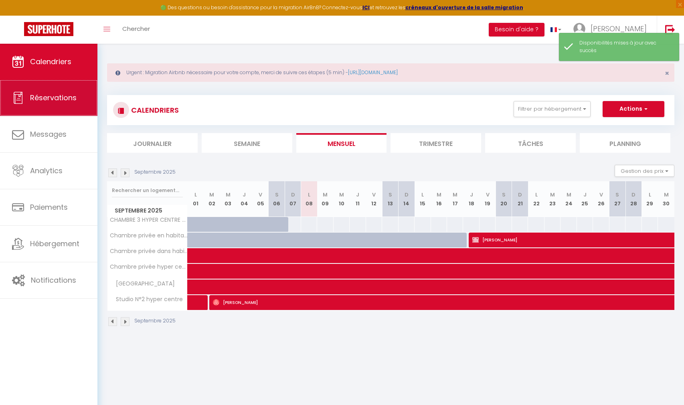
click at [29, 110] on link "Réservations" at bounding box center [48, 98] width 97 height 36
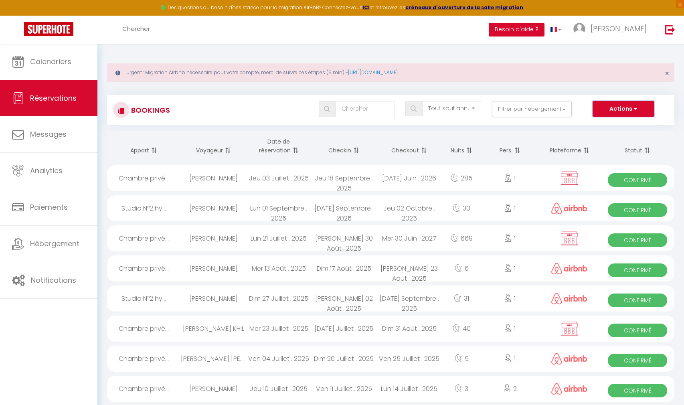
click at [615, 103] on button "Actions" at bounding box center [623, 109] width 62 height 16
click at [611, 125] on link "Nouvelle Réservation" at bounding box center [611, 126] width 86 height 10
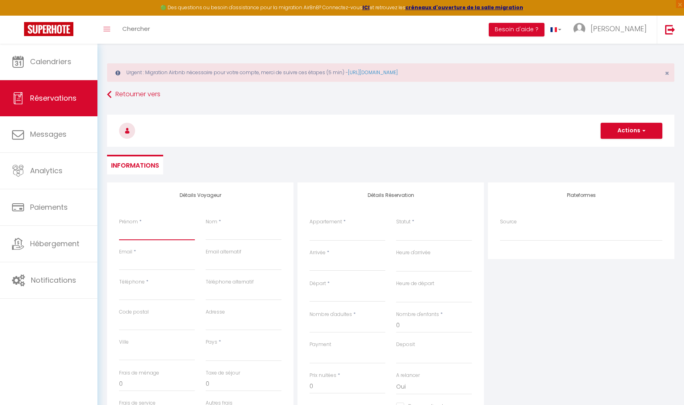
click at [121, 227] on input "Prénom" at bounding box center [157, 233] width 76 height 14
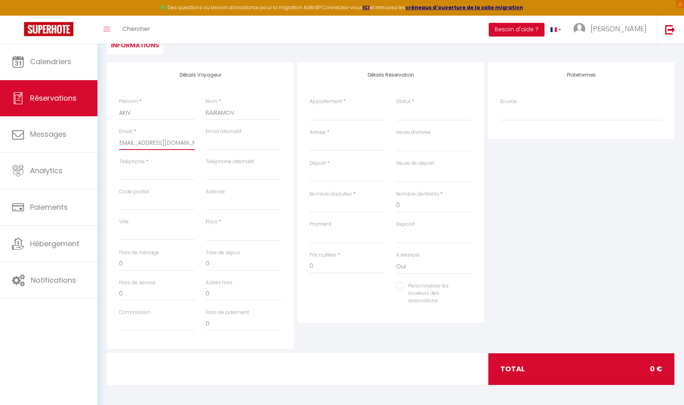
scroll to position [0, 8]
click at [170, 208] on input "Code postal" at bounding box center [157, 203] width 76 height 14
click at [309, 105] on select "CHAMBRE 3 HYPER CENTRE Villa 1ère Habitat partagé Chambre privée en habitat par…" at bounding box center [347, 112] width 76 height 15
click option "CHAMBRE 3 HYPER CENTRE Villa 1ère Habitat partagé" at bounding box center [0, 0] width 0 height 0
click at [406, 103] on label "Statut" at bounding box center [403, 102] width 14 height 8
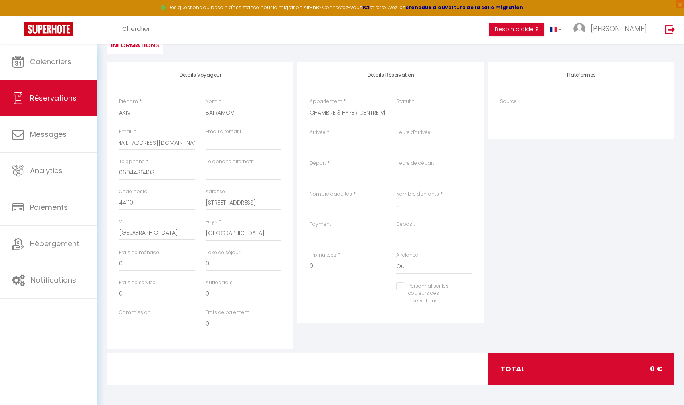
click at [406, 105] on select "Confirmé Non Confirmé [PERSON_NAME] par le voyageur No Show Request" at bounding box center [434, 112] width 76 height 15
click at [396, 105] on select "Confirmé Non Confirmé [PERSON_NAME] par le voyageur No Show Request" at bounding box center [434, 112] width 76 height 15
click option "Confirmé" at bounding box center [0, 0] width 0 height 0
click at [330, 151] on div "Arrivée * < [DATE] > Dim Lun Mar Mer Jeu Ven Sam 1 2 3 4 5 6 7 8 9 10 11 12 13 …" at bounding box center [347, 144] width 87 height 31
click at [328, 134] on span "*" at bounding box center [328, 132] width 2 height 7
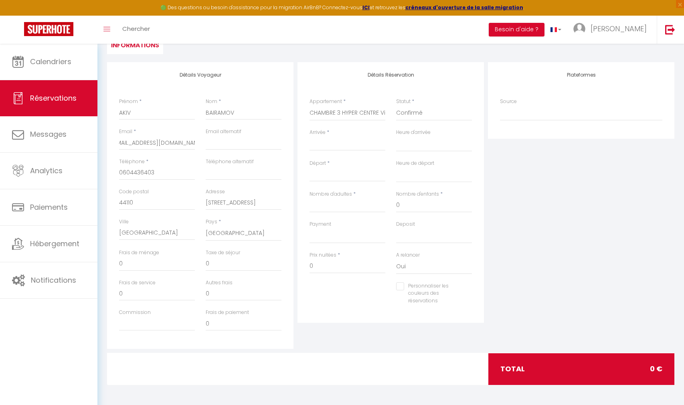
click at [313, 134] on label "Arrivée" at bounding box center [317, 133] width 16 height 8
click at [313, 139] on input "Arrivée" at bounding box center [347, 144] width 76 height 10
click at [330, 208] on span "8" at bounding box center [335, 206] width 17 height 16
click at [345, 176] on input "[DATE] Septembre 2025" at bounding box center [347, 175] width 76 height 10
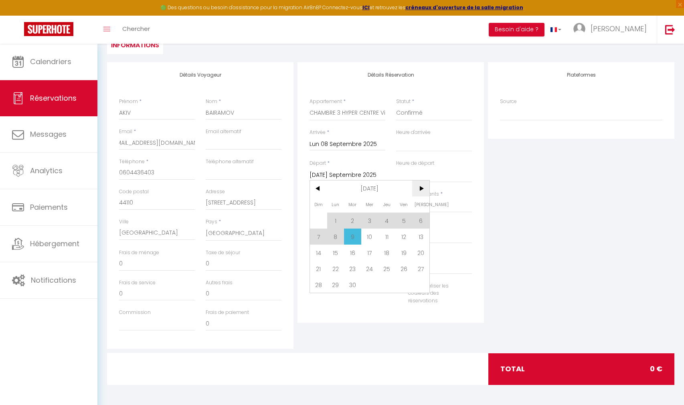
click at [424, 190] on span ">" at bounding box center [420, 188] width 17 height 16
click at [422, 190] on span ">" at bounding box center [420, 188] width 17 height 16
click at [421, 190] on span ">" at bounding box center [420, 188] width 17 height 16
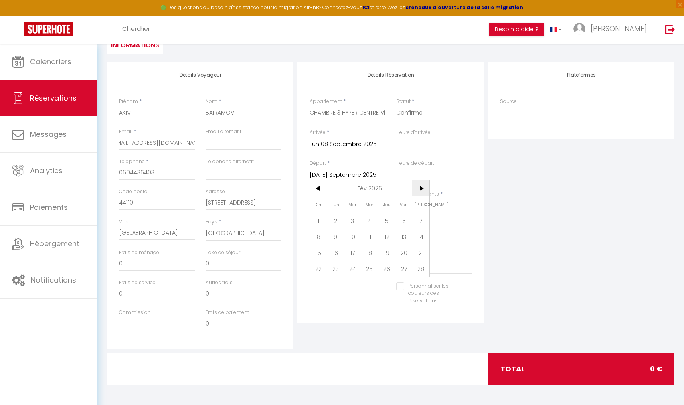
click at [420, 186] on span ">" at bounding box center [420, 188] width 17 height 16
click at [419, 191] on span ">" at bounding box center [420, 188] width 17 height 16
click at [354, 283] on span "30" at bounding box center [352, 285] width 17 height 16
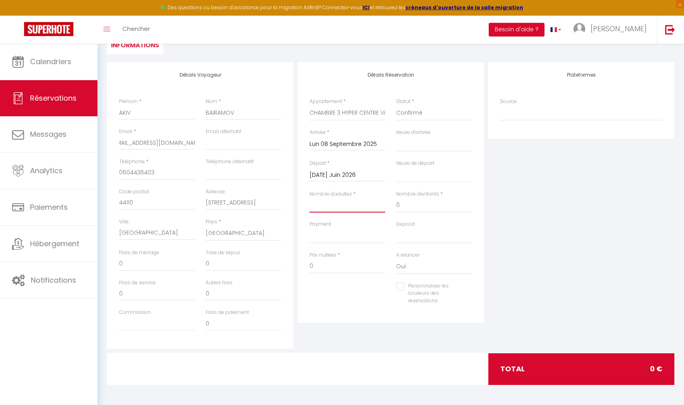
click at [354, 200] on input "Nombre d'adultes" at bounding box center [347, 205] width 76 height 14
drag, startPoint x: 341, startPoint y: 270, endPoint x: 303, endPoint y: 260, distance: 38.5
click at [309, 268] on input "0" at bounding box center [347, 266] width 76 height 14
click at [365, 322] on div "Détails Réservation Appartement * CHAMBRE 3 HYPER CENTRE Villa 1ère Habitat par…" at bounding box center [390, 192] width 186 height 261
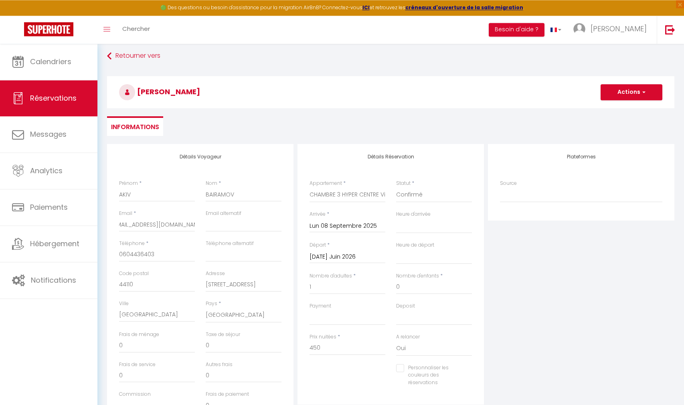
scroll to position [0, 0]
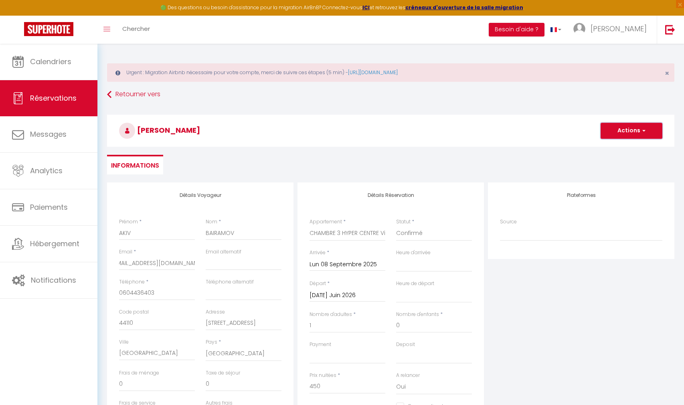
click at [639, 138] on button "Actions" at bounding box center [631, 131] width 62 height 16
click at [620, 149] on link "Enregistrer" at bounding box center [623, 148] width 63 height 10
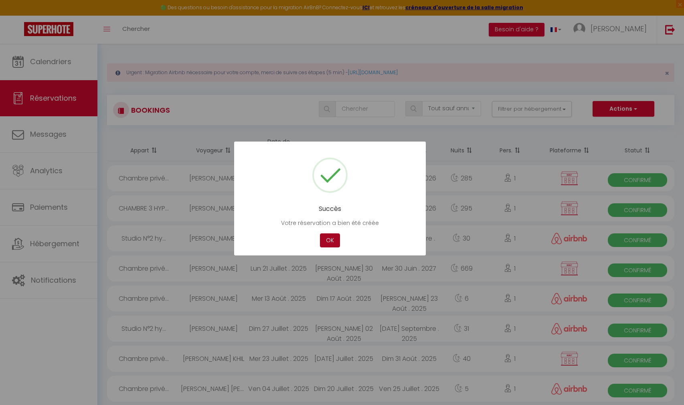
click at [326, 241] on button "OK" at bounding box center [330, 240] width 20 height 14
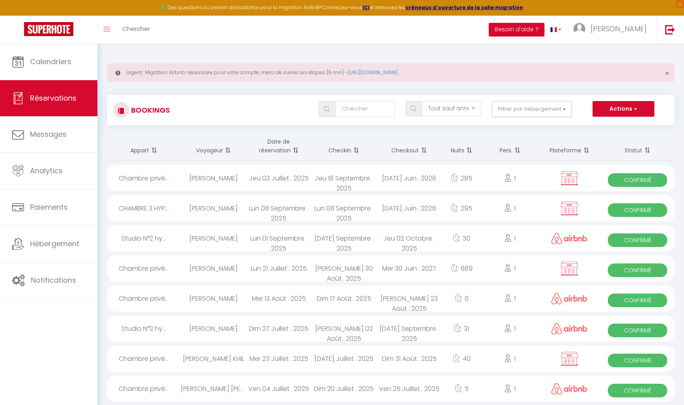
click at [313, 210] on div "Lun 08 Septembre . 2025" at bounding box center [343, 208] width 65 height 26
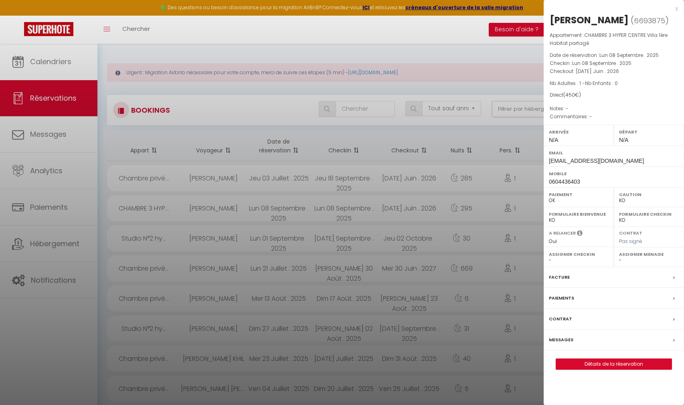
click at [671, 10] on div "x" at bounding box center [611, 9] width 134 height 10
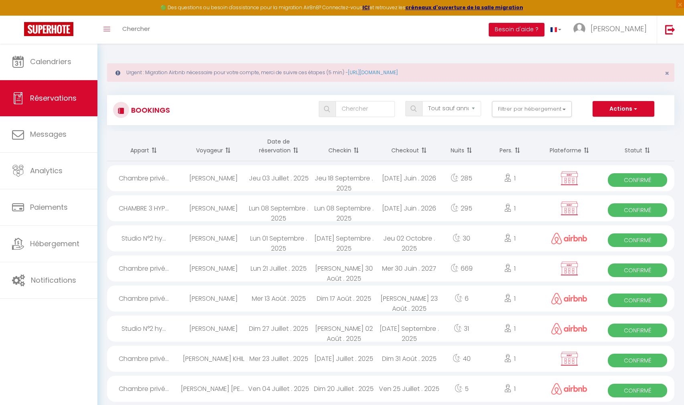
click at [257, 208] on div "Lun 08 Septembre . 2025" at bounding box center [278, 208] width 65 height 26
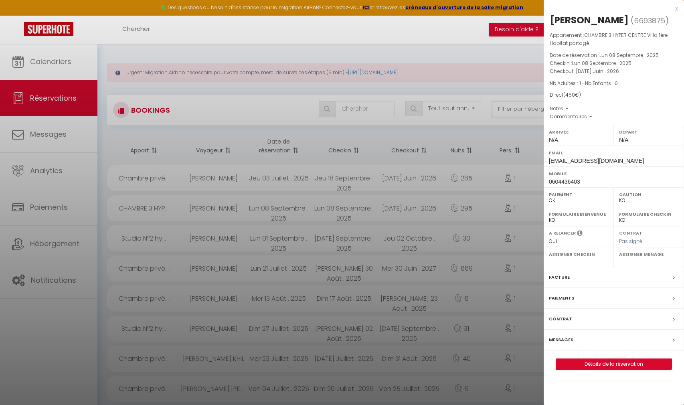
click at [230, 210] on div at bounding box center [342, 202] width 684 height 405
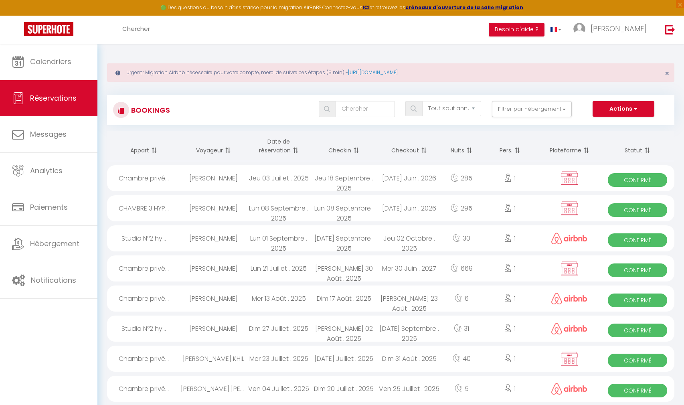
click at [386, 206] on div "[DATE] Juin . 2026" at bounding box center [408, 208] width 65 height 26
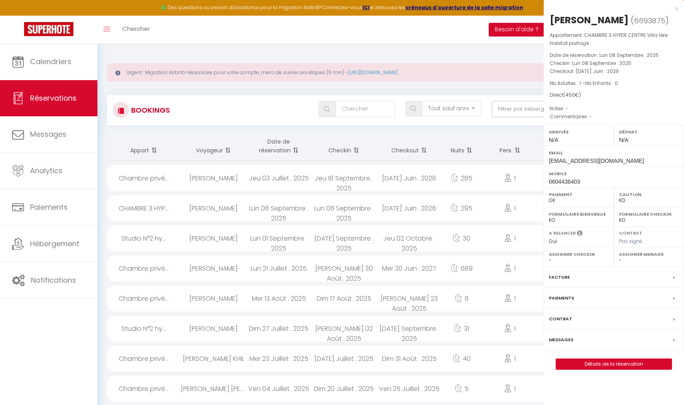
click at [386, 206] on div at bounding box center [342, 202] width 684 height 405
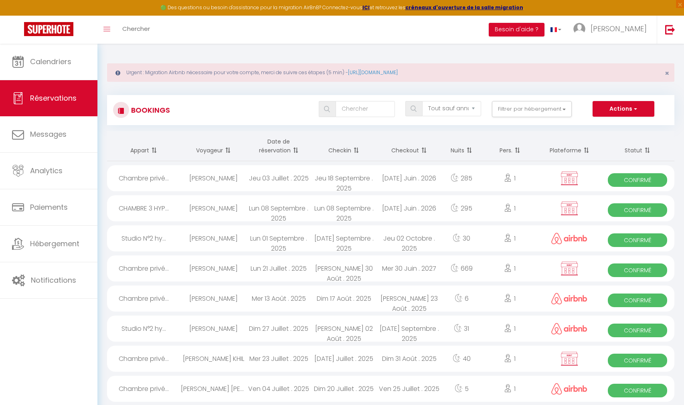
click at [386, 206] on div "[DATE] Juin . 2026" at bounding box center [408, 208] width 65 height 26
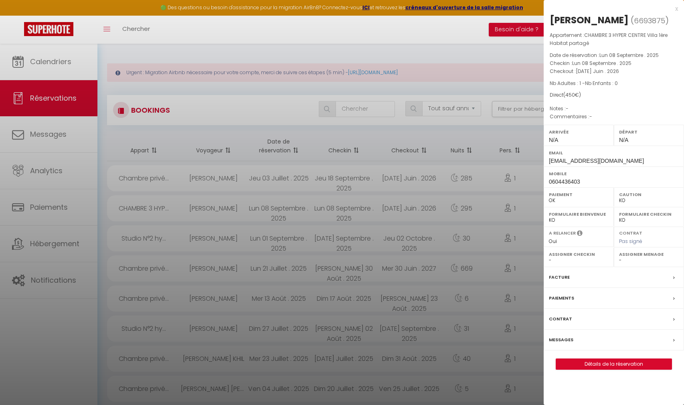
click at [561, 320] on label "Contrat" at bounding box center [560, 319] width 23 height 8
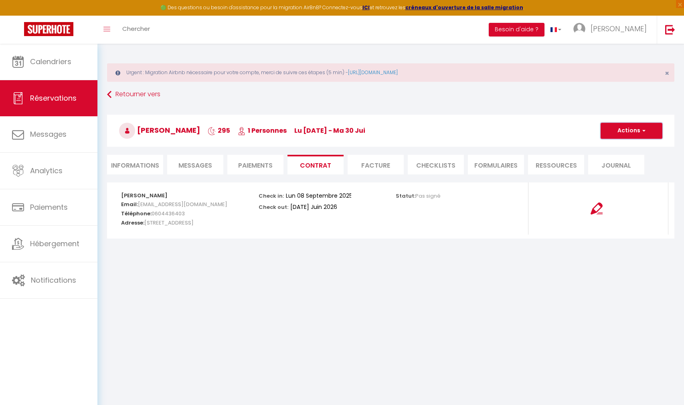
click at [645, 128] on button "Actions" at bounding box center [631, 131] width 62 height 16
click at [632, 155] on link "Envoyer le contrat" at bounding box center [625, 159] width 67 height 10
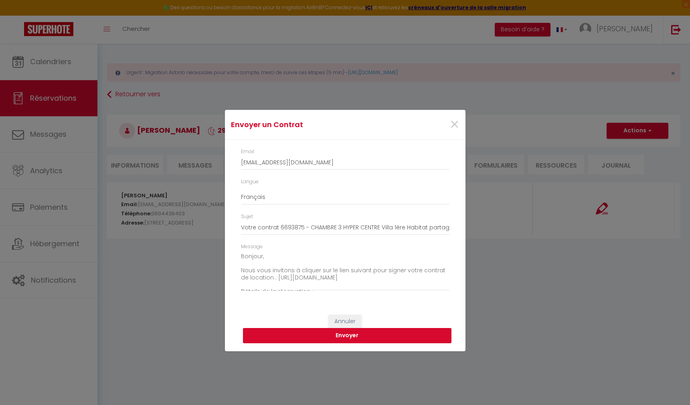
click at [354, 334] on button "Envoyer" at bounding box center [347, 335] width 208 height 15
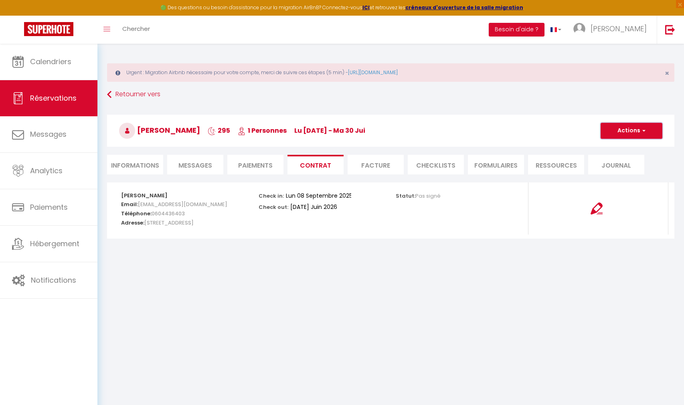
click at [608, 126] on button "Actions" at bounding box center [631, 131] width 62 height 16
click at [615, 156] on link "Envoyer le contrat" at bounding box center [625, 159] width 67 height 10
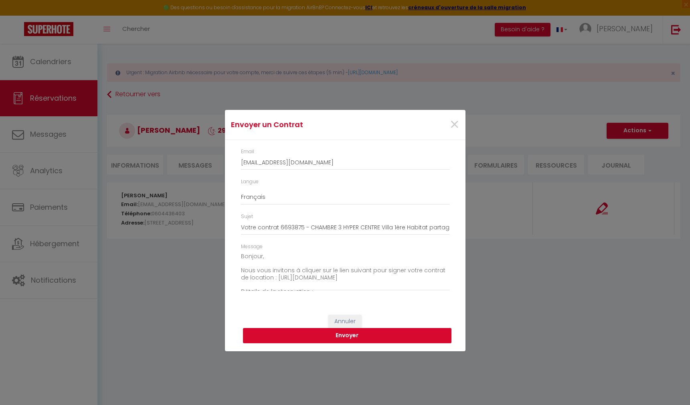
click at [383, 338] on button "Envoyer" at bounding box center [347, 335] width 208 height 15
